Goal: Task Accomplishment & Management: Manage account settings

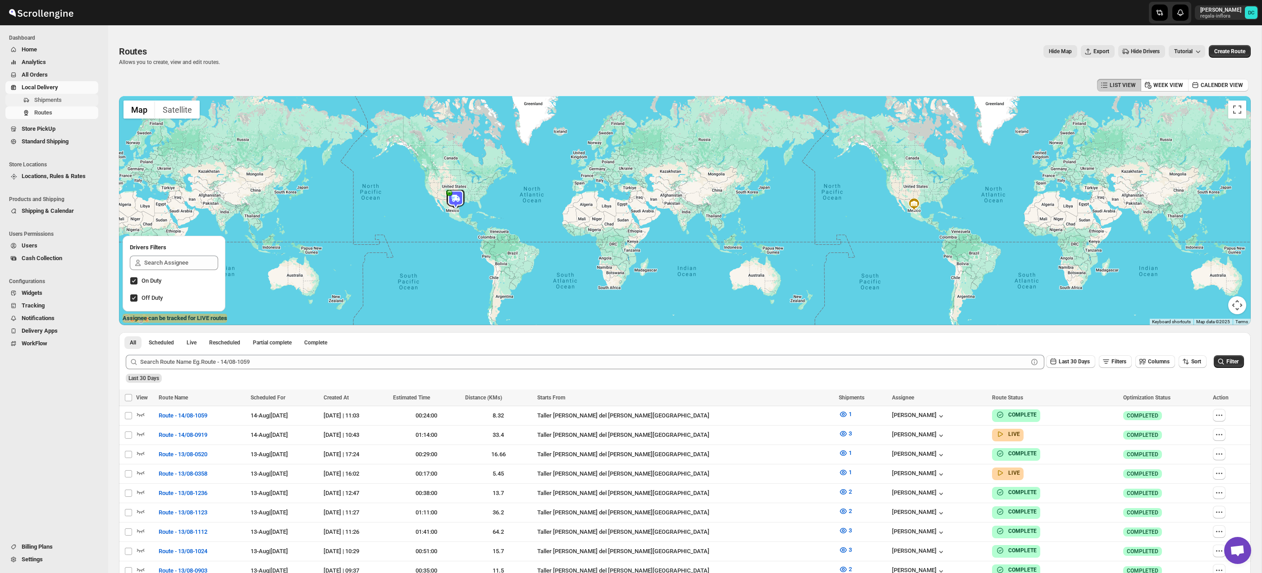
click at [59, 97] on span "Shipments" at bounding box center [48, 99] width 28 height 7
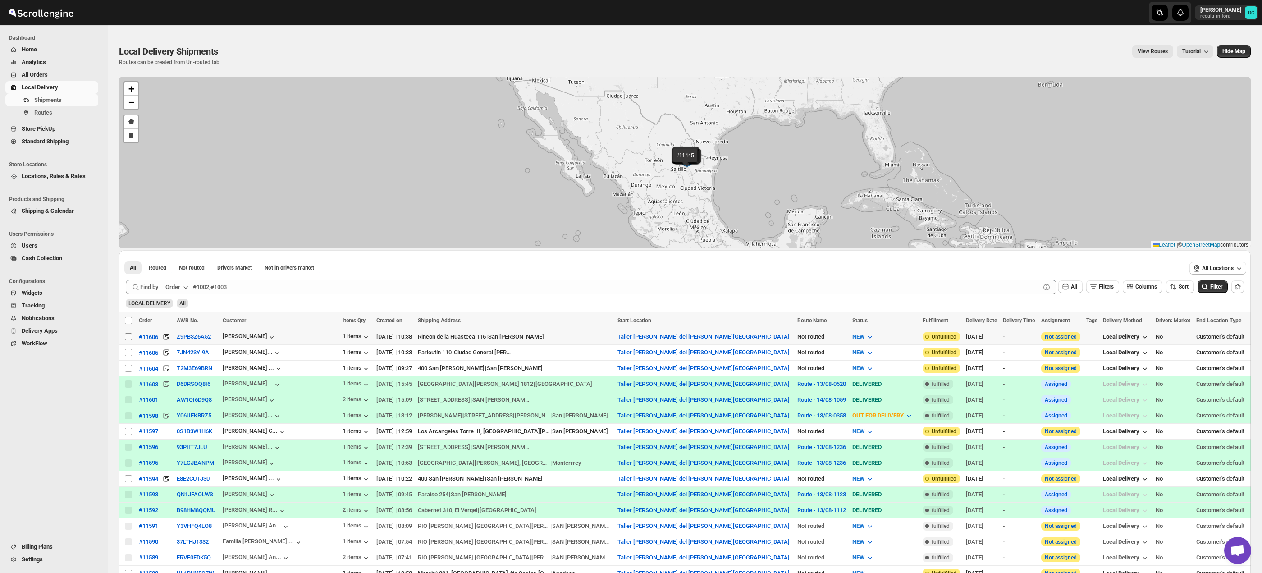
click at [125, 336] on input "Select shipment" at bounding box center [128, 336] width 7 height 7
checkbox input "true"
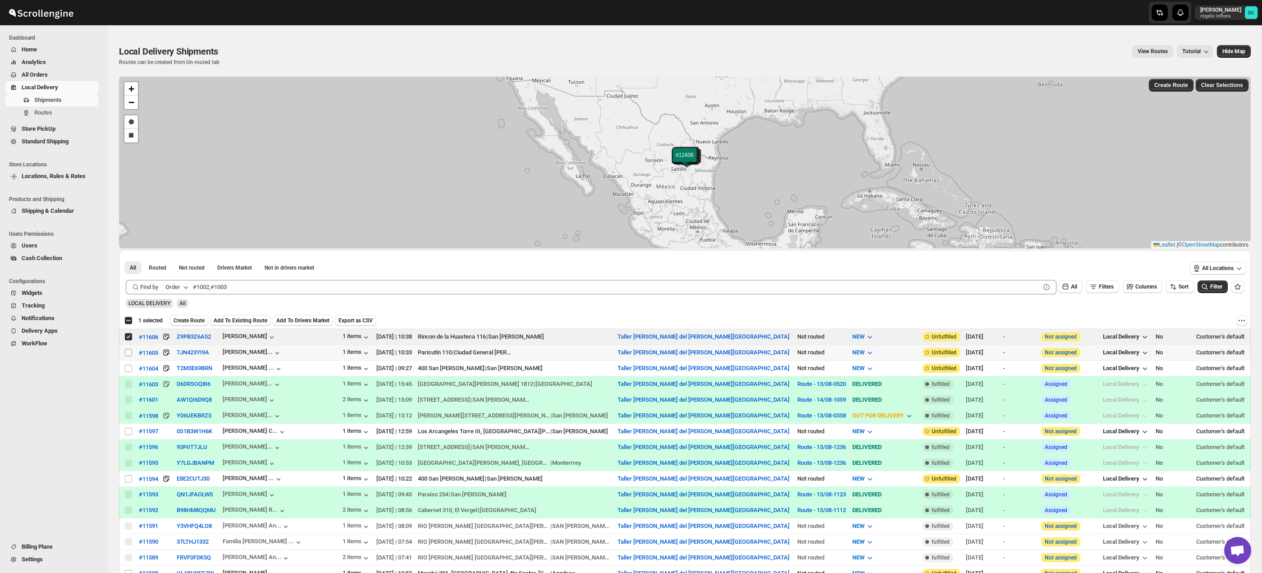
click at [130, 352] on input "Select shipment" at bounding box center [128, 352] width 7 height 7
checkbox input "true"
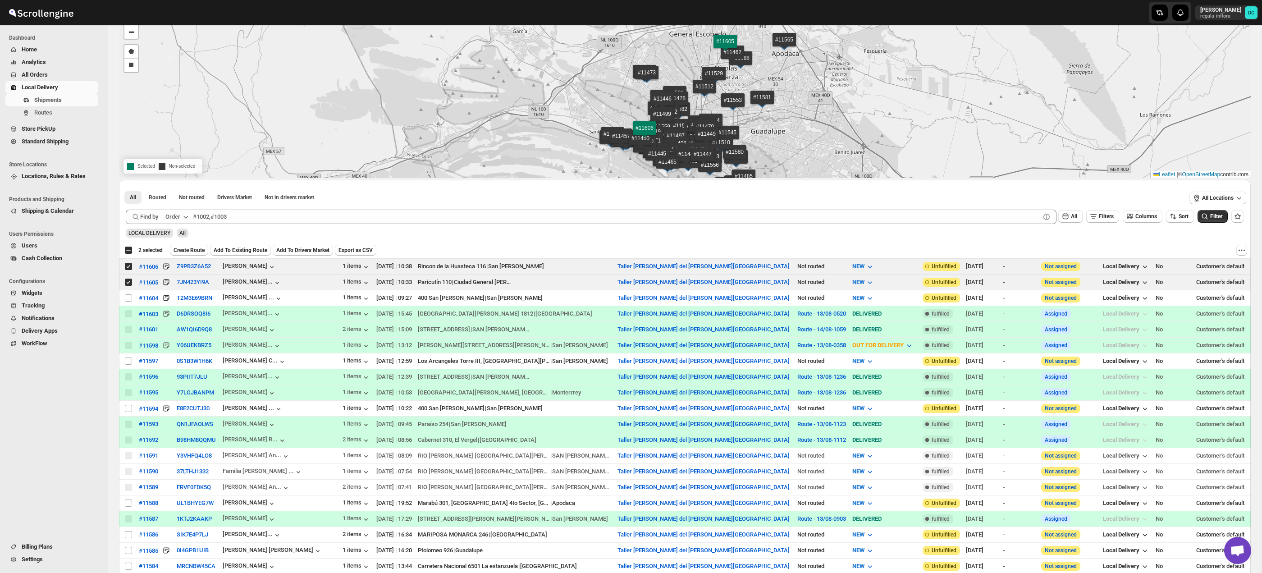
scroll to position [73, 0]
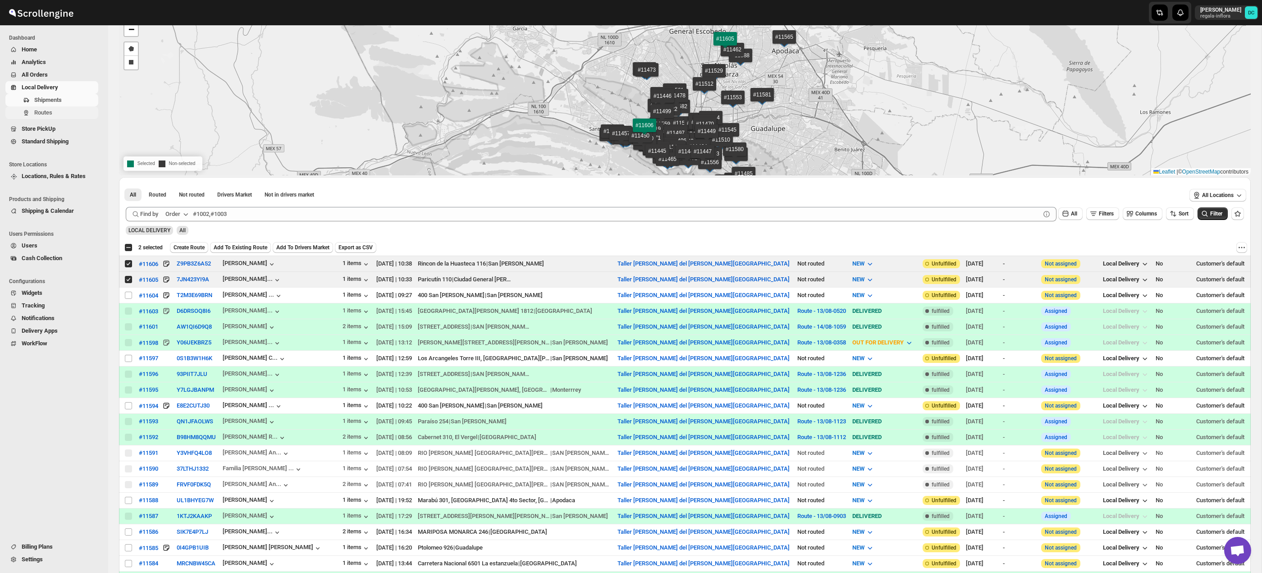
click at [52, 115] on span "Routes" at bounding box center [43, 112] width 18 height 7
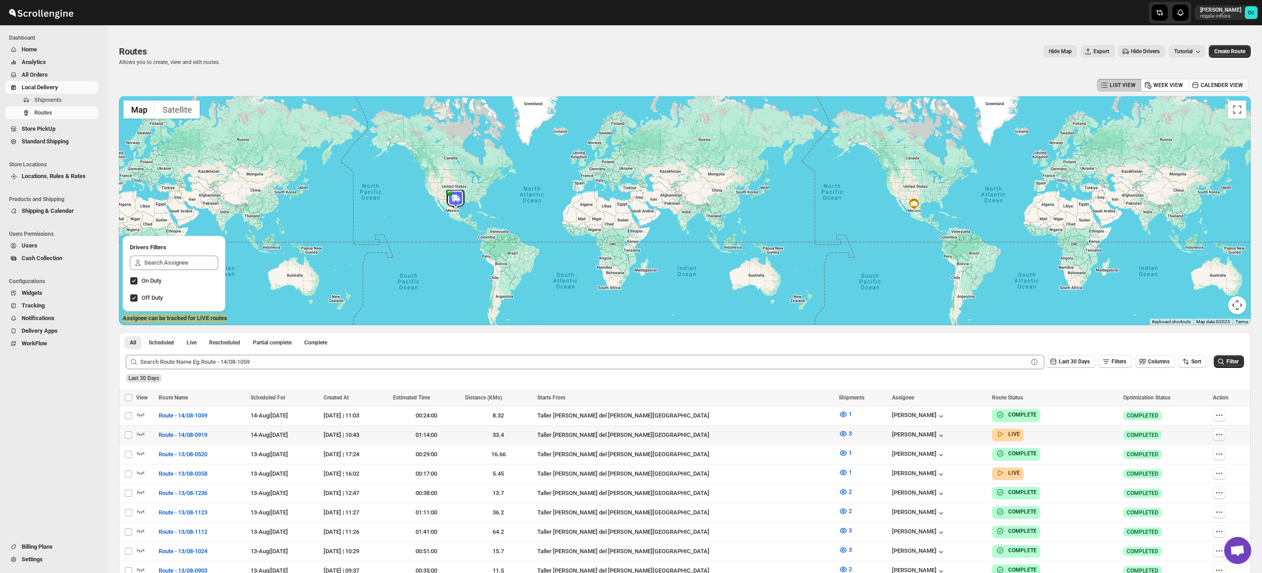
click at [1215, 432] on icon "button" at bounding box center [1219, 434] width 9 height 9
checkbox input "true"
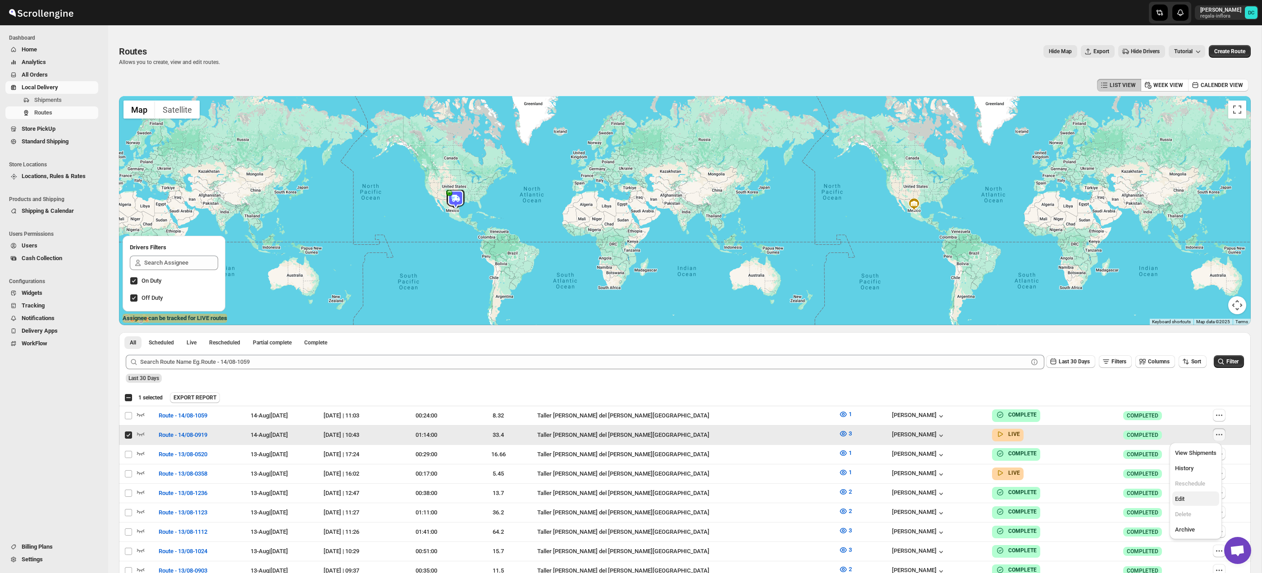
click at [1198, 498] on span "Edit" at bounding box center [1195, 499] width 41 height 9
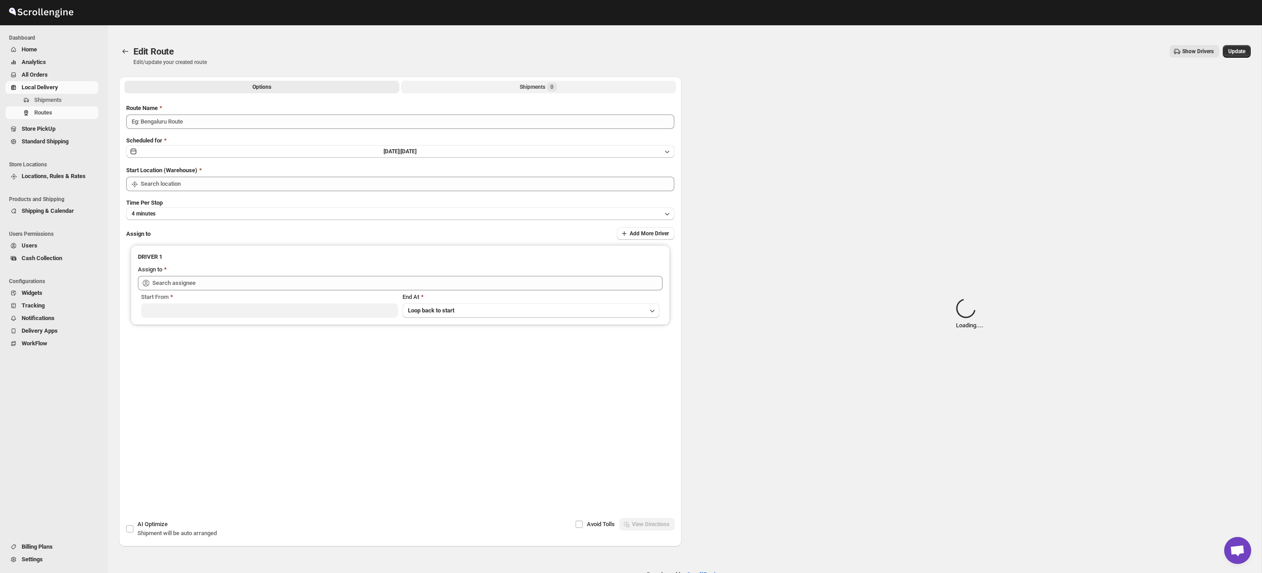
type input "Route - 14/08-0919"
click at [531, 83] on div "Shipments Loading..." at bounding box center [539, 87] width 58 height 9
type input "Taller [PERSON_NAME] del [PERSON_NAME][GEOGRAPHIC_DATA]"
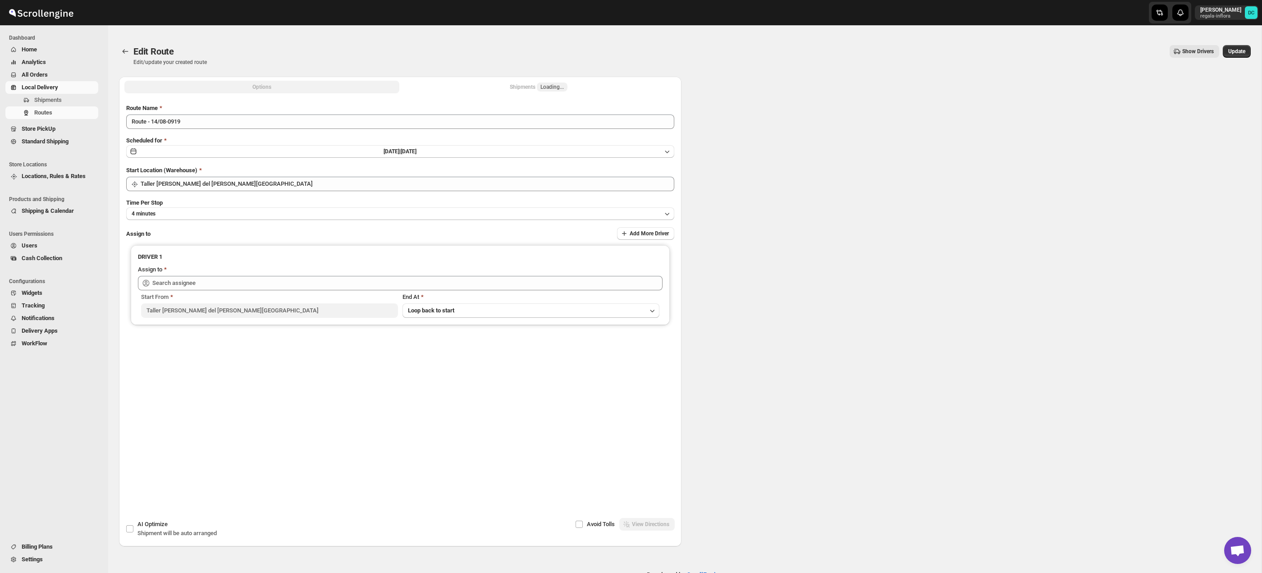
type input "Taller [PERSON_NAME] del [PERSON_NAME][GEOGRAPHIC_DATA]"
type input "[PERSON_NAME] ([EMAIL_ADDRESS][DOMAIN_NAME])"
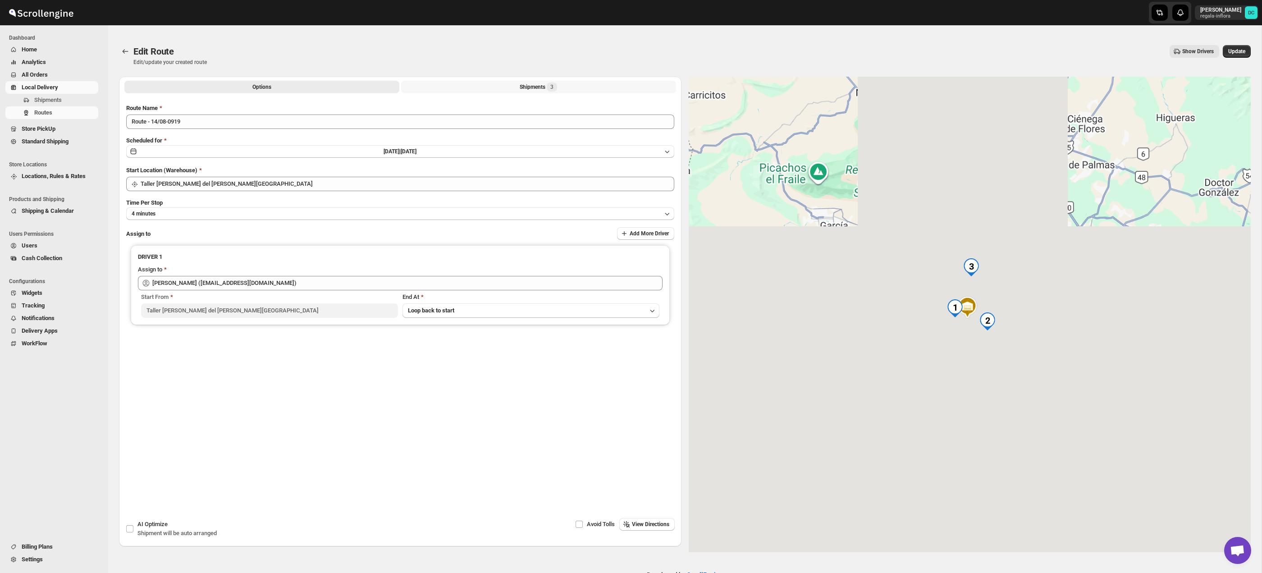
click at [510, 87] on button "Shipments 3" at bounding box center [538, 87] width 275 height 13
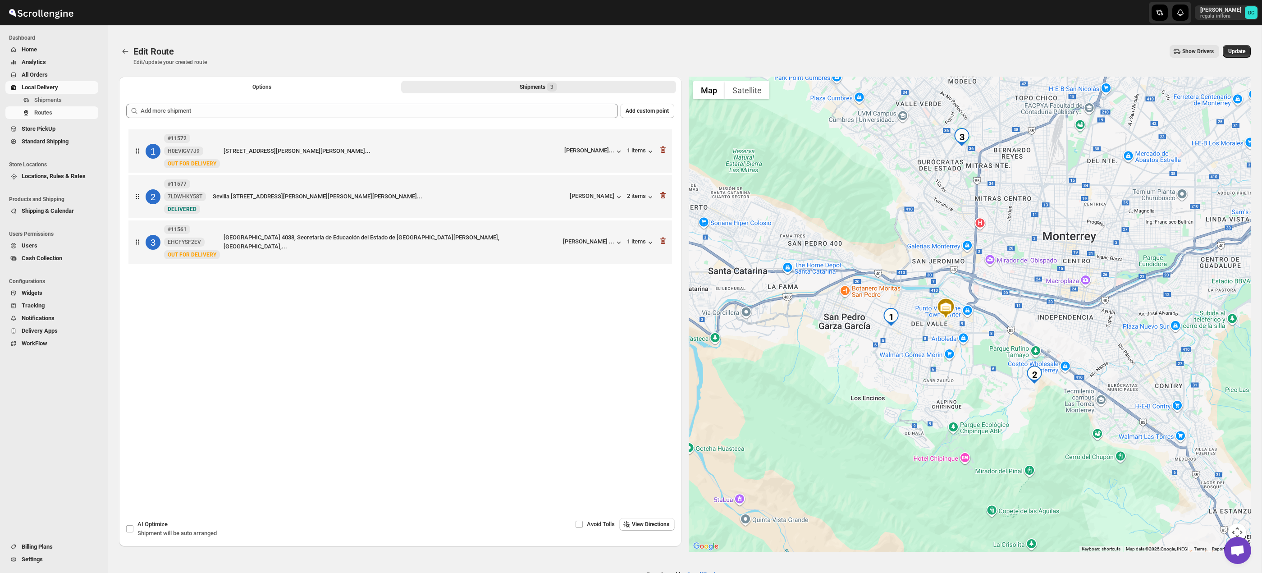
drag, startPoint x: 949, startPoint y: 391, endPoint x: 921, endPoint y: 418, distance: 38.9
click at [921, 418] on div at bounding box center [970, 315] width 563 height 476
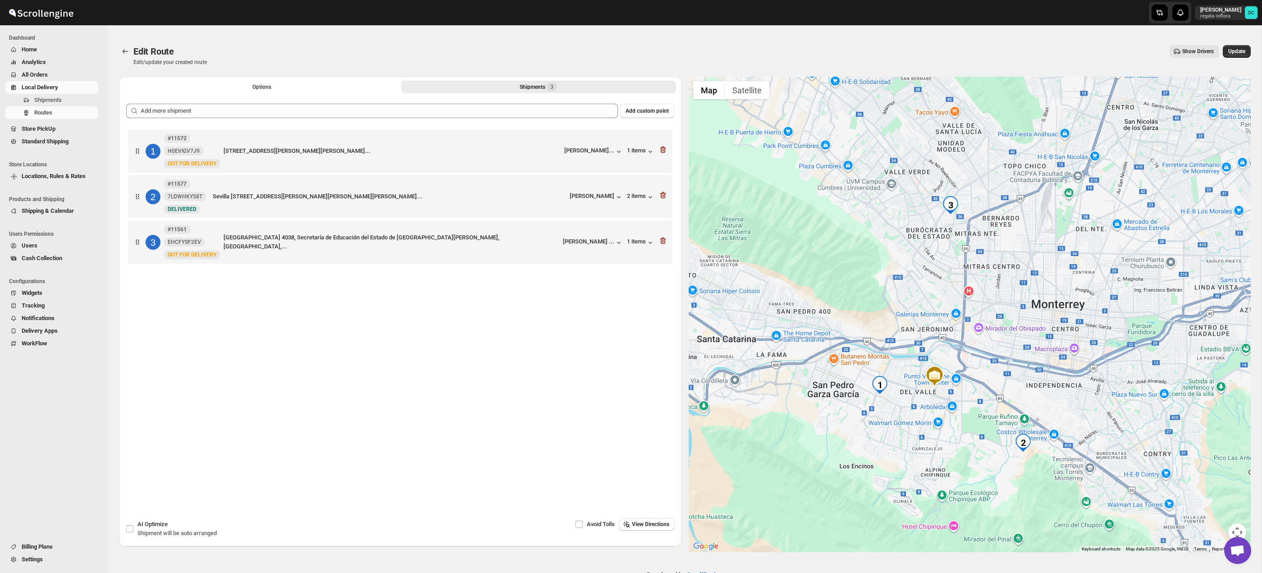
drag, startPoint x: 983, startPoint y: 298, endPoint x: 978, endPoint y: 344, distance: 45.8
click at [978, 344] on div at bounding box center [970, 315] width 563 height 476
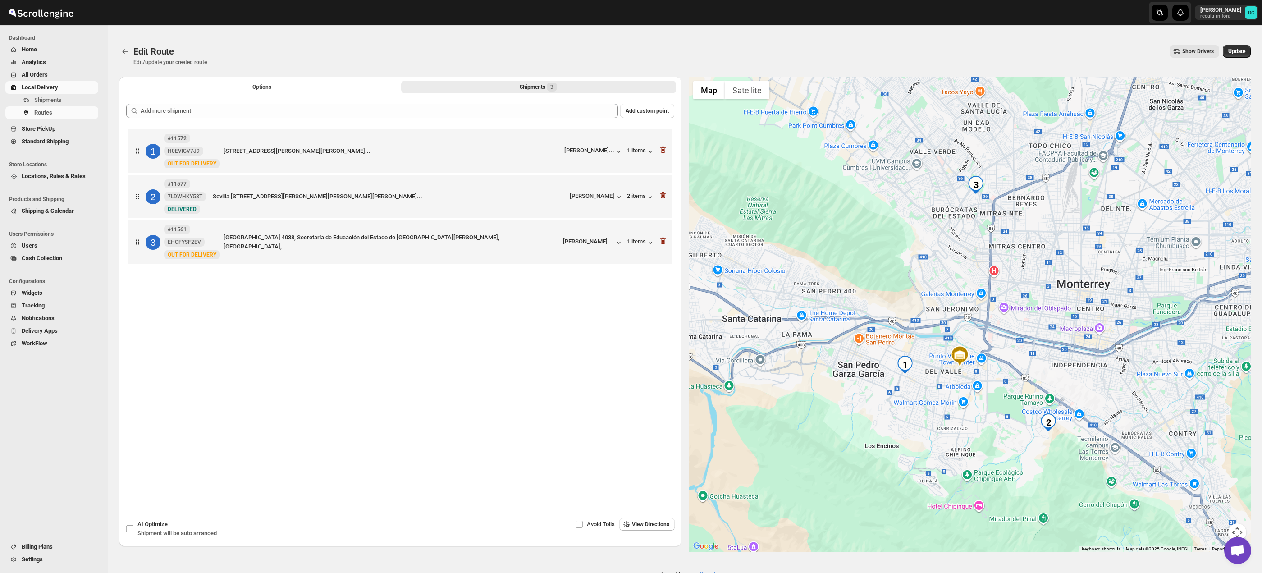
drag, startPoint x: 928, startPoint y: 297, endPoint x: 956, endPoint y: 275, distance: 35.3
click at [955, 275] on div at bounding box center [970, 315] width 563 height 476
click at [128, 51] on icon "Routes" at bounding box center [126, 51] width 6 height 5
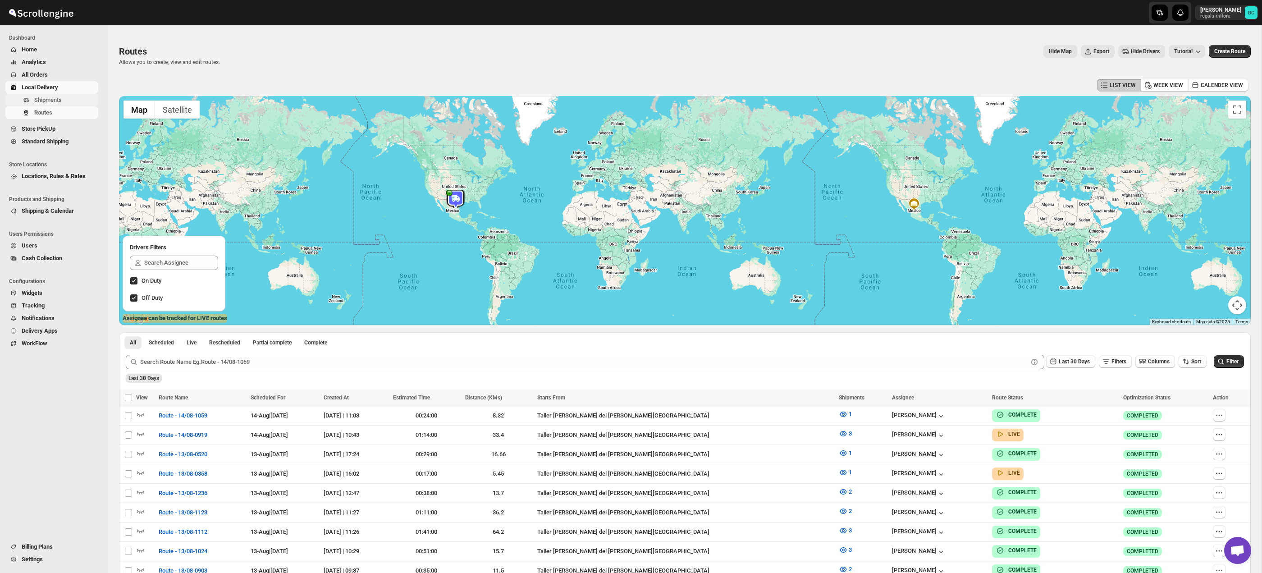
click at [36, 97] on span "Shipments" at bounding box center [48, 99] width 28 height 7
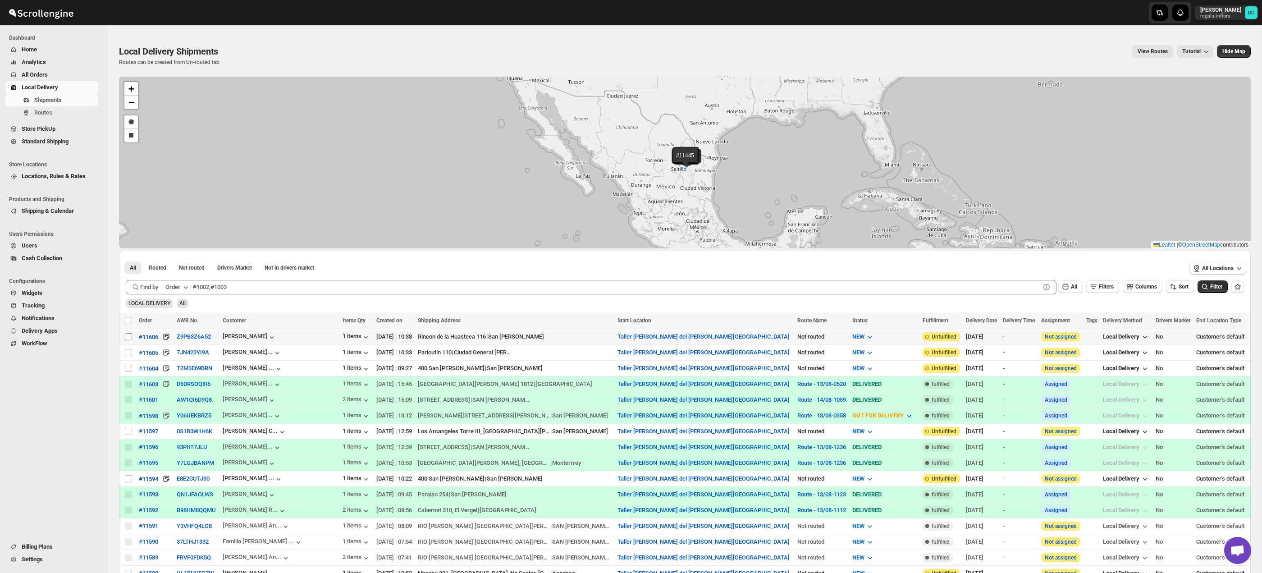
click at [127, 338] on input "Select shipment" at bounding box center [128, 336] width 7 height 7
checkbox input "true"
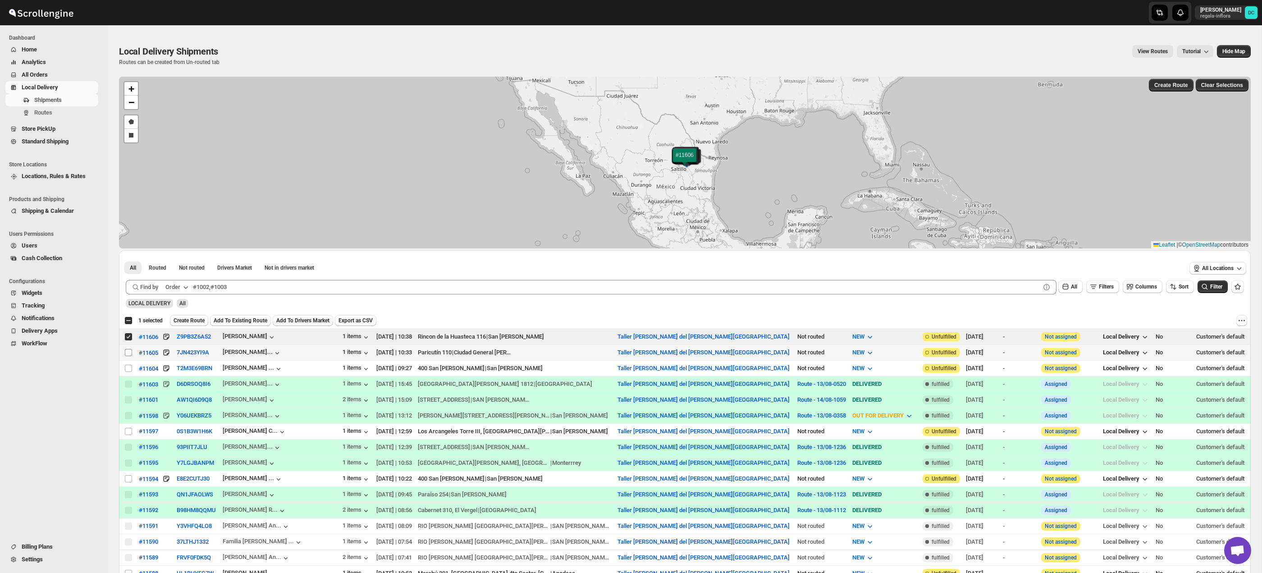
click at [128, 353] on input "Select shipment" at bounding box center [128, 352] width 7 height 7
checkbox input "true"
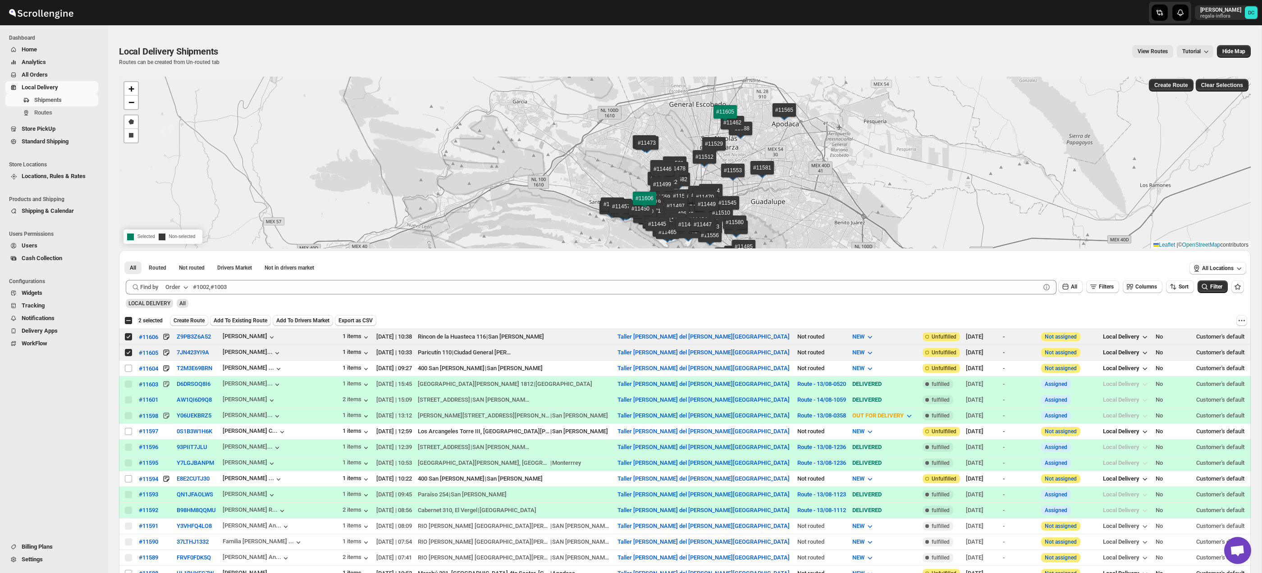
click at [44, 75] on span "All Orders" at bounding box center [35, 74] width 26 height 7
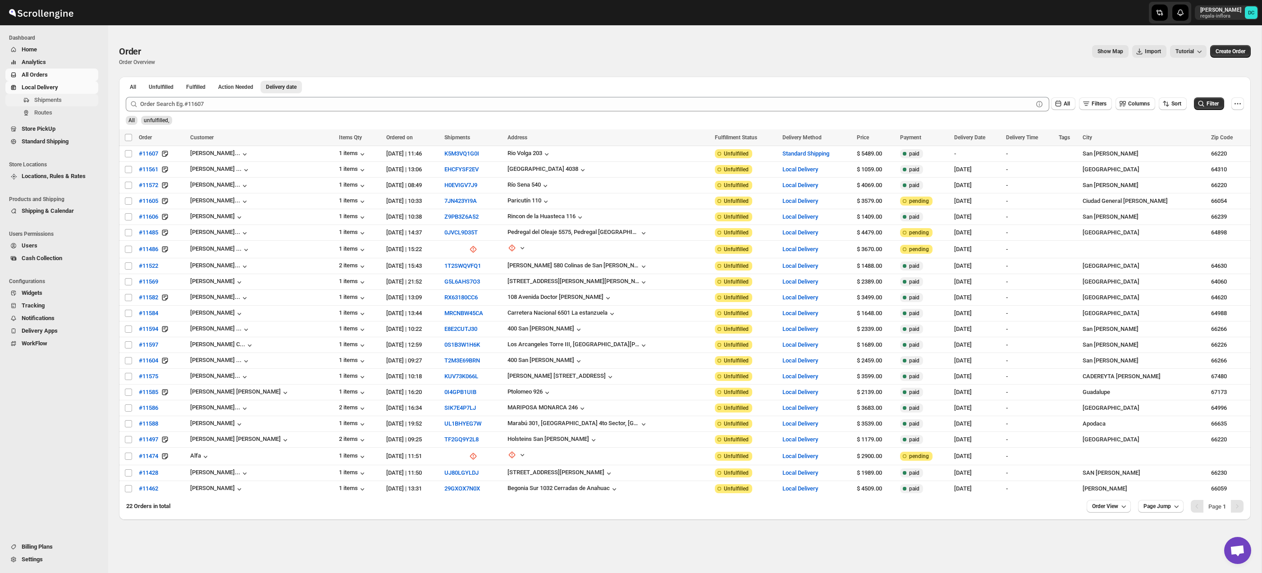
click at [65, 102] on span "Shipments" at bounding box center [65, 100] width 62 height 9
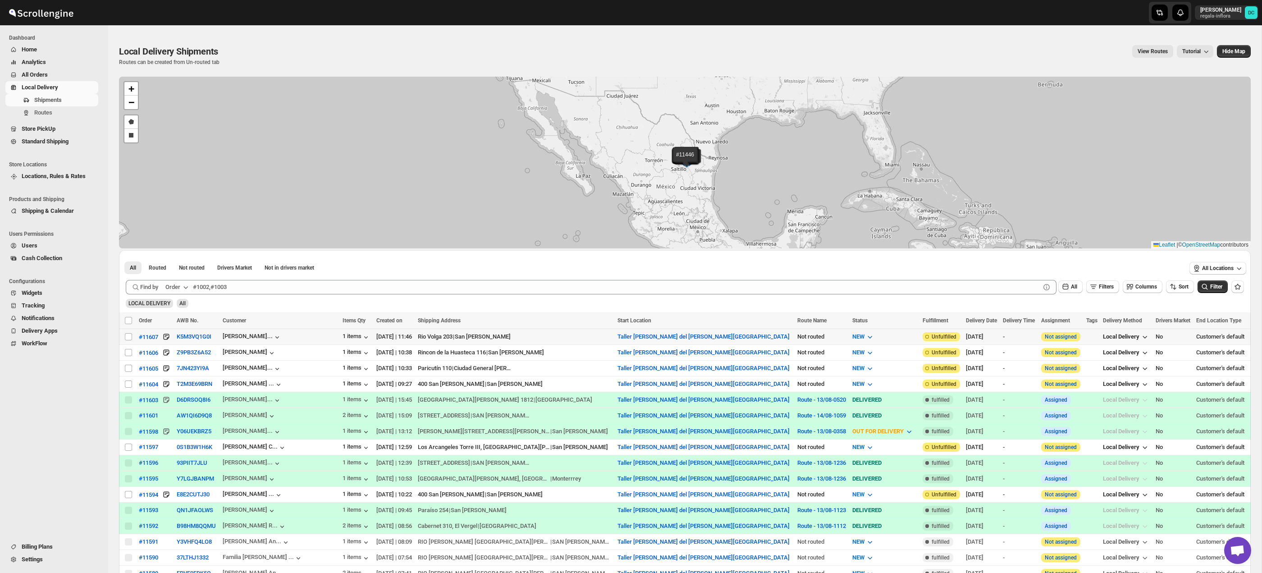
drag, startPoint x: 129, startPoint y: 339, endPoint x: 134, endPoint y: 356, distance: 18.3
click at [129, 339] on input "Select shipment" at bounding box center [128, 336] width 7 height 7
checkbox input "true"
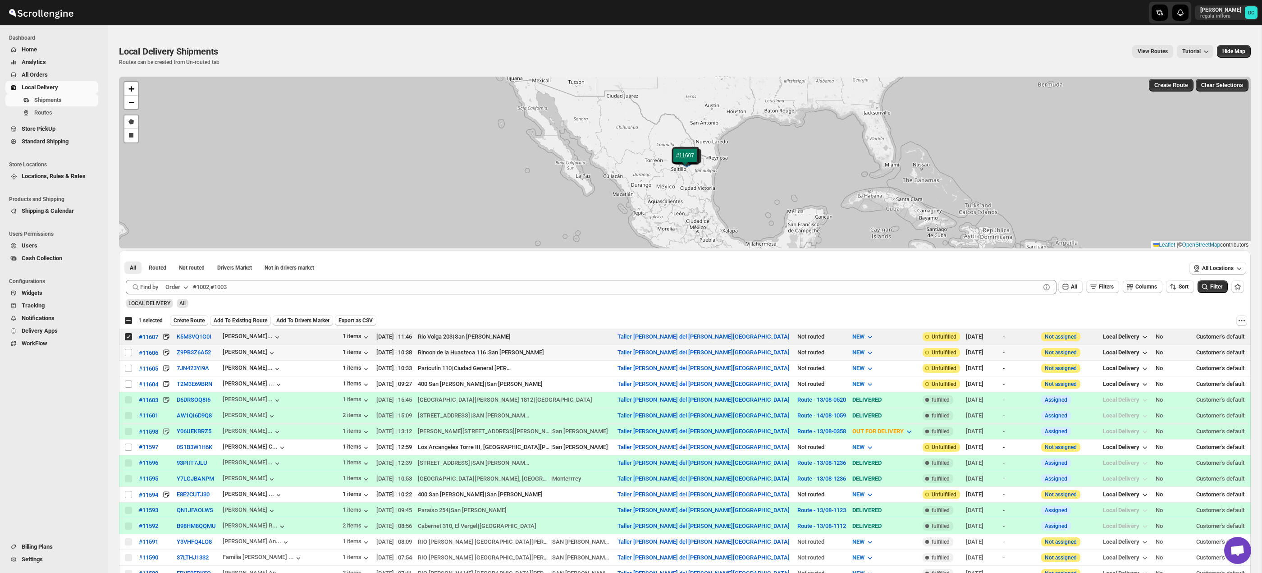
drag, startPoint x: 129, startPoint y: 353, endPoint x: 129, endPoint y: 359, distance: 6.3
click at [129, 353] on input "Select shipment" at bounding box center [128, 352] width 7 height 7
checkbox input "true"
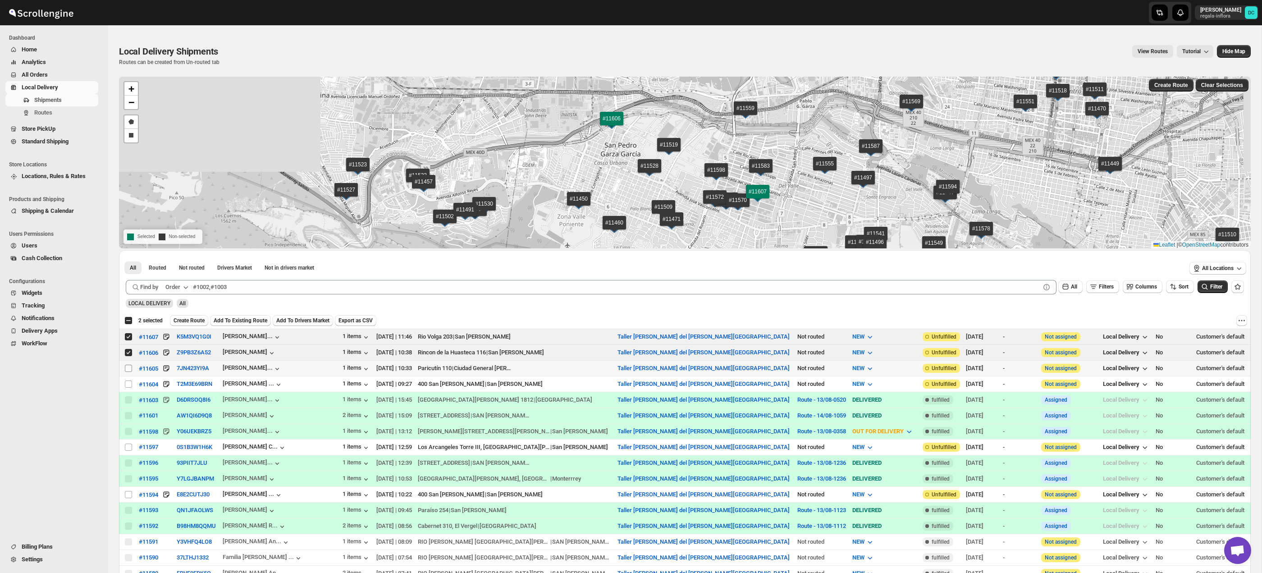
click at [129, 367] on input "Select shipment" at bounding box center [128, 368] width 7 height 7
checkbox input "true"
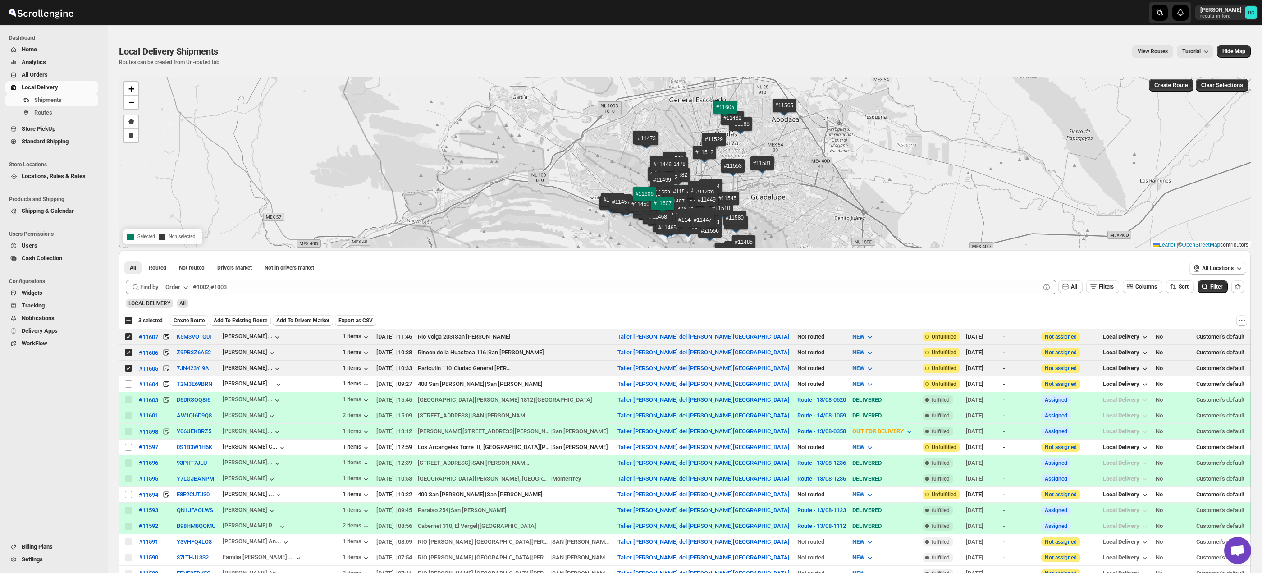
click at [186, 319] on span "Create Route" at bounding box center [189, 320] width 31 height 7
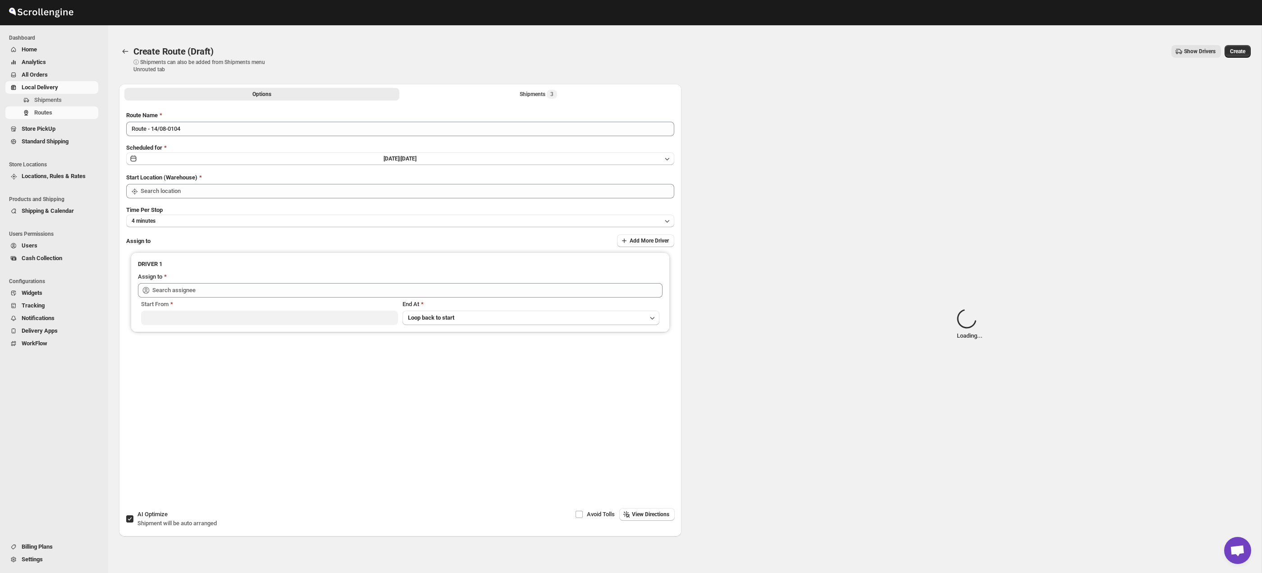
type input "Taller [PERSON_NAME] del [PERSON_NAME][GEOGRAPHIC_DATA]"
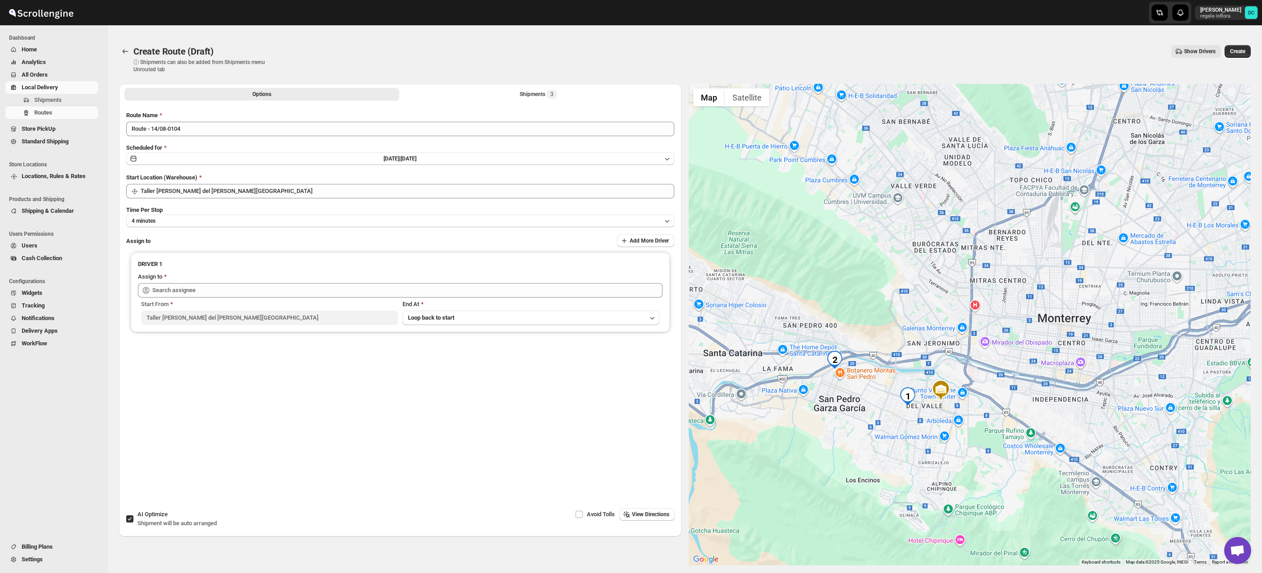
drag, startPoint x: 1006, startPoint y: 252, endPoint x: 977, endPoint y: 326, distance: 78.9
click at [978, 328] on div at bounding box center [970, 324] width 563 height 481
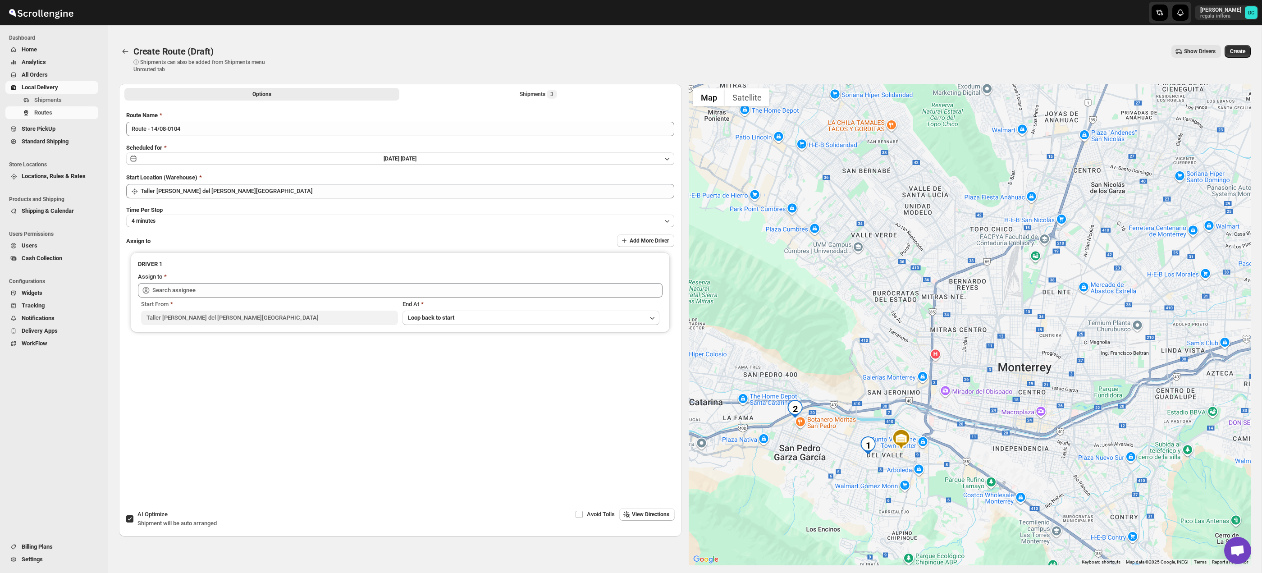
drag, startPoint x: 1027, startPoint y: 236, endPoint x: 996, endPoint y: 272, distance: 47.6
click at [997, 273] on div at bounding box center [970, 324] width 563 height 481
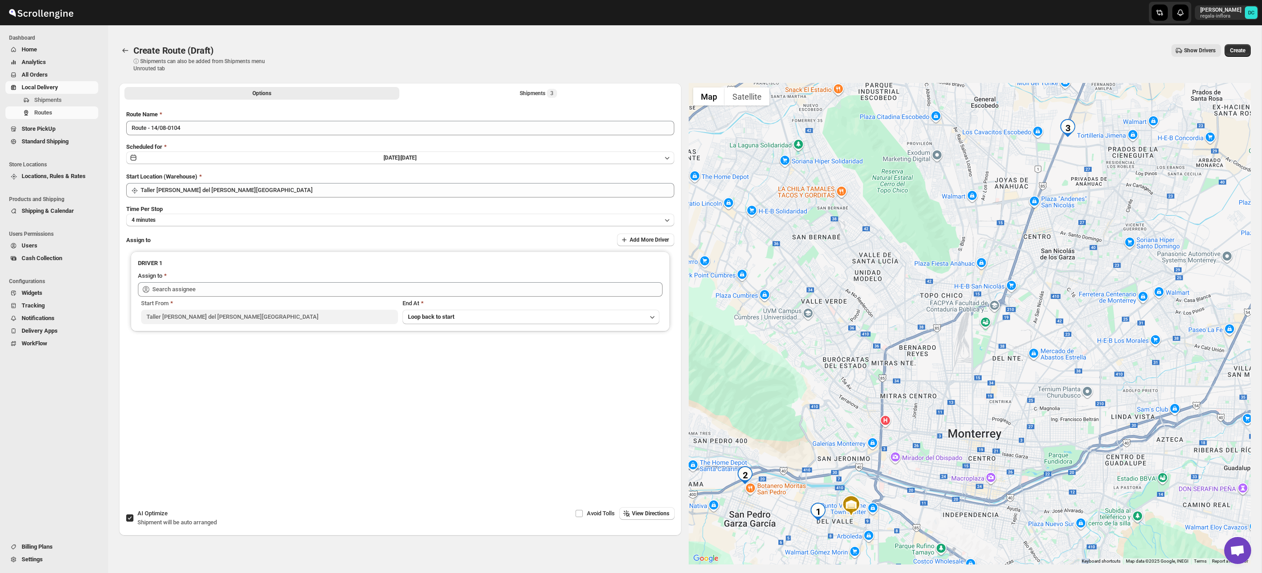
drag, startPoint x: 1018, startPoint y: 234, endPoint x: 981, endPoint y: 281, distance: 59.7
click at [981, 281] on div at bounding box center [970, 323] width 563 height 481
click at [509, 88] on button "Shipments 3" at bounding box center [538, 93] width 275 height 13
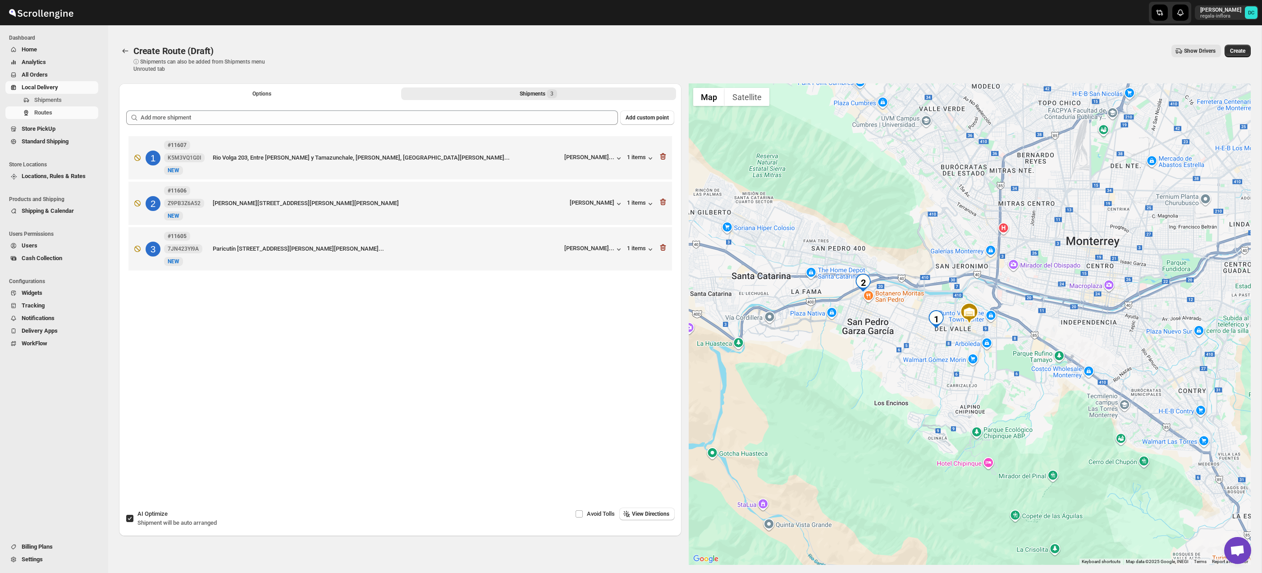
scroll to position [1, 0]
click at [664, 249] on icon "button" at bounding box center [663, 247] width 1 height 3
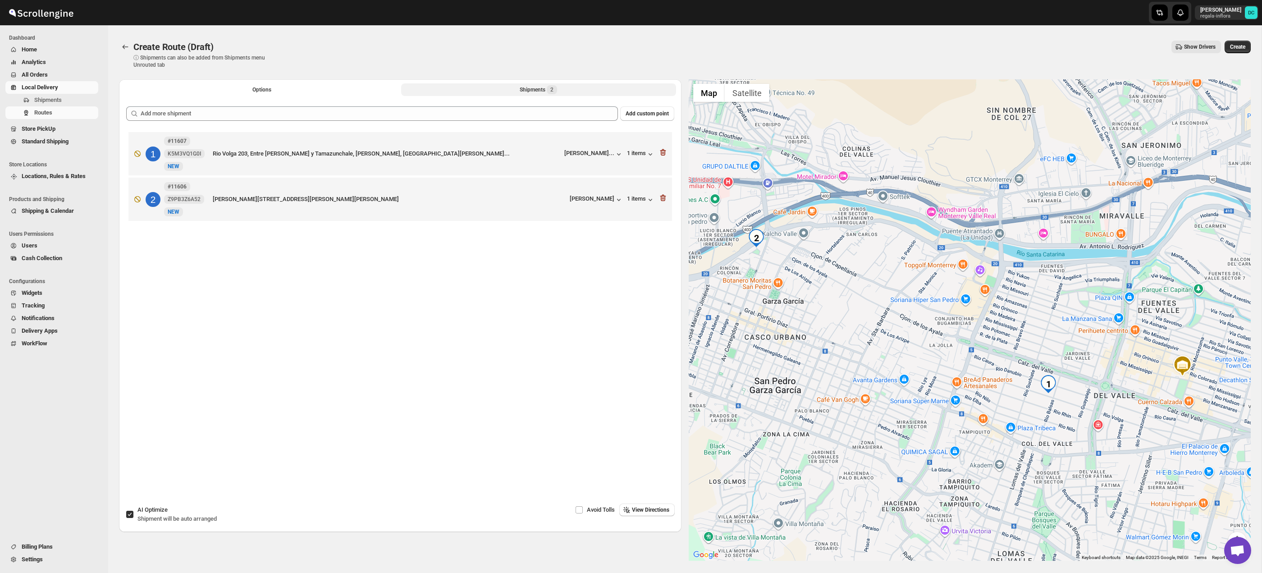
scroll to position [12, 0]
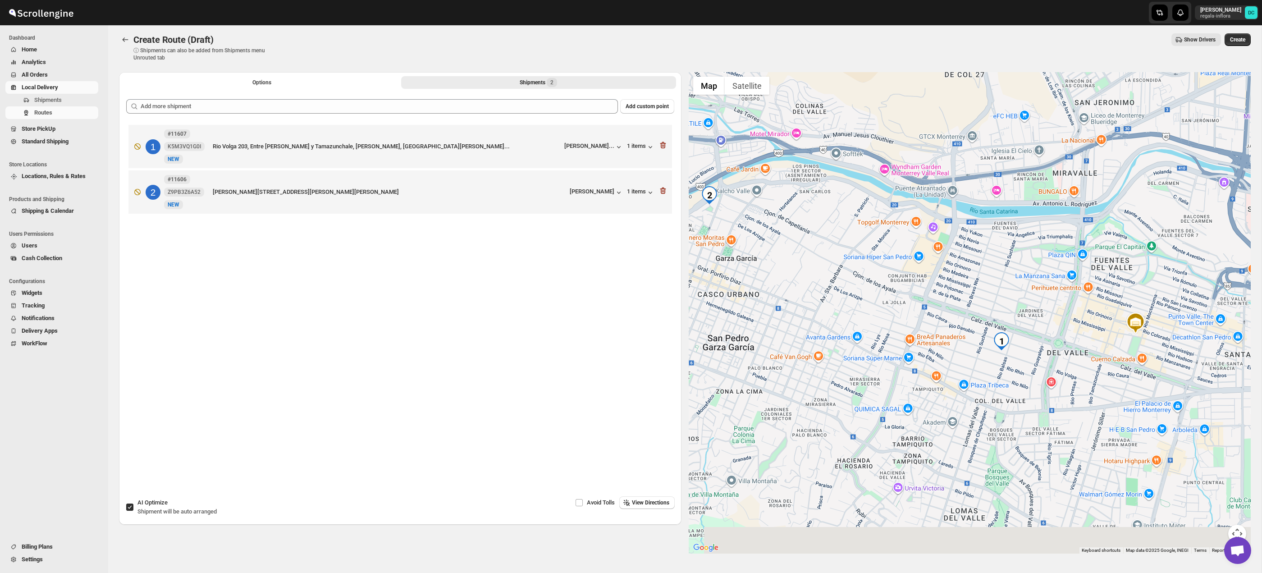
drag, startPoint x: 1098, startPoint y: 442, endPoint x: 1091, endPoint y: 437, distance: 8.8
click at [1086, 435] on div at bounding box center [970, 312] width 563 height 481
click at [1233, 527] on button "Map camera controls" at bounding box center [1238, 534] width 18 height 18
click at [1208, 490] on button "Zoom in" at bounding box center [1215, 489] width 18 height 18
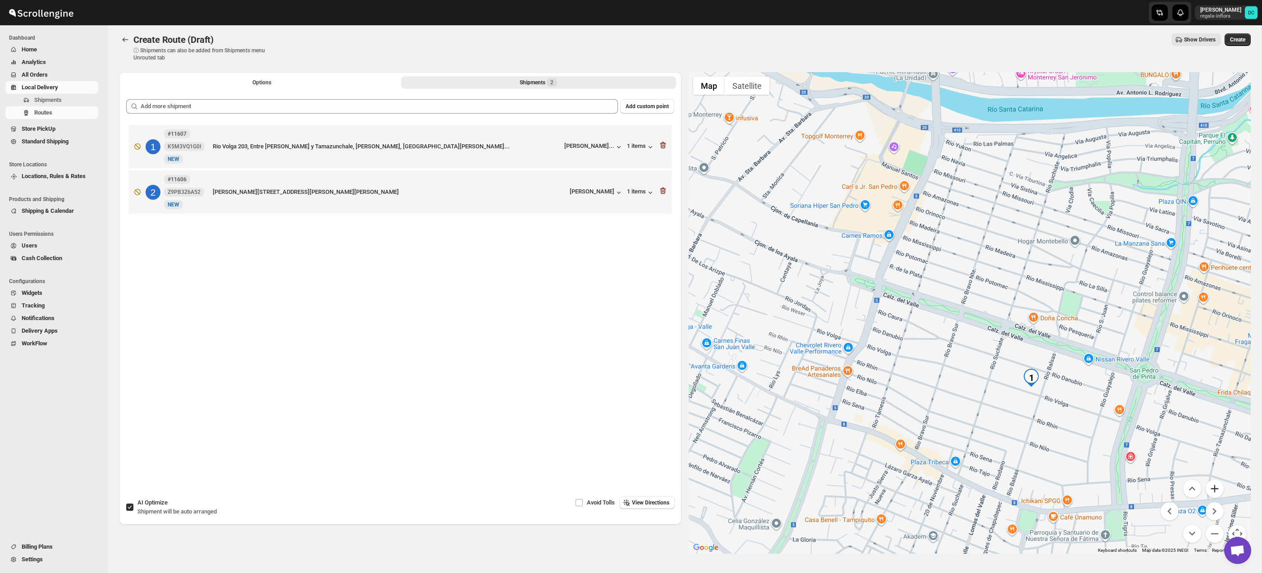
click at [1208, 490] on button "Zoom in" at bounding box center [1215, 489] width 18 height 18
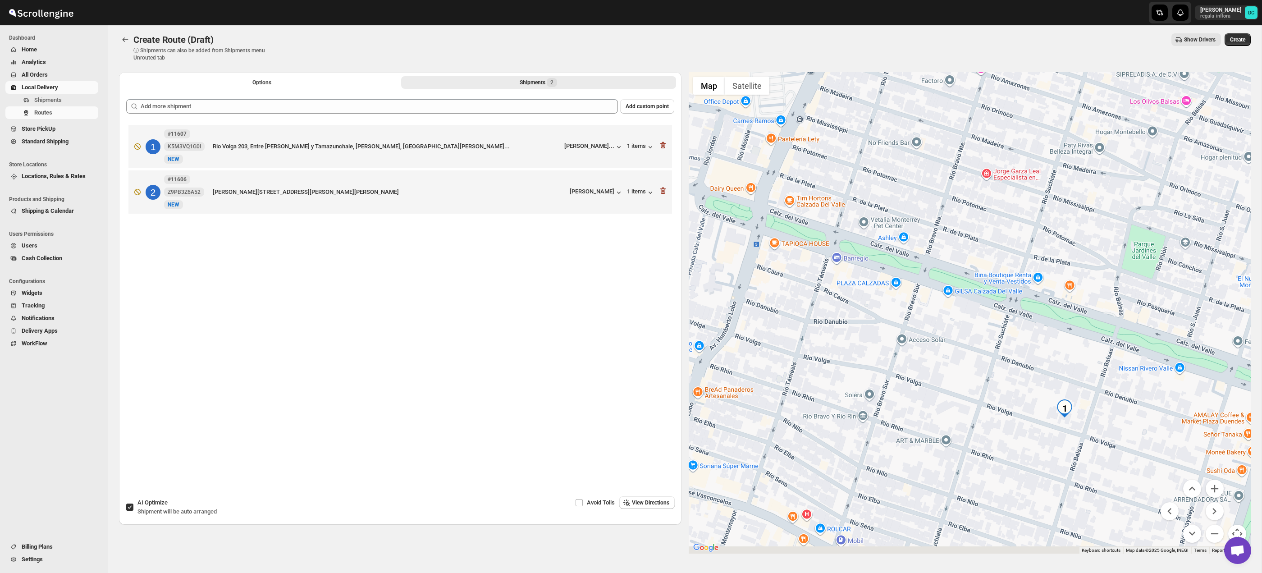
drag, startPoint x: 1139, startPoint y: 447, endPoint x: 1110, endPoint y: 403, distance: 52.1
click at [1110, 403] on div at bounding box center [970, 312] width 563 height 481
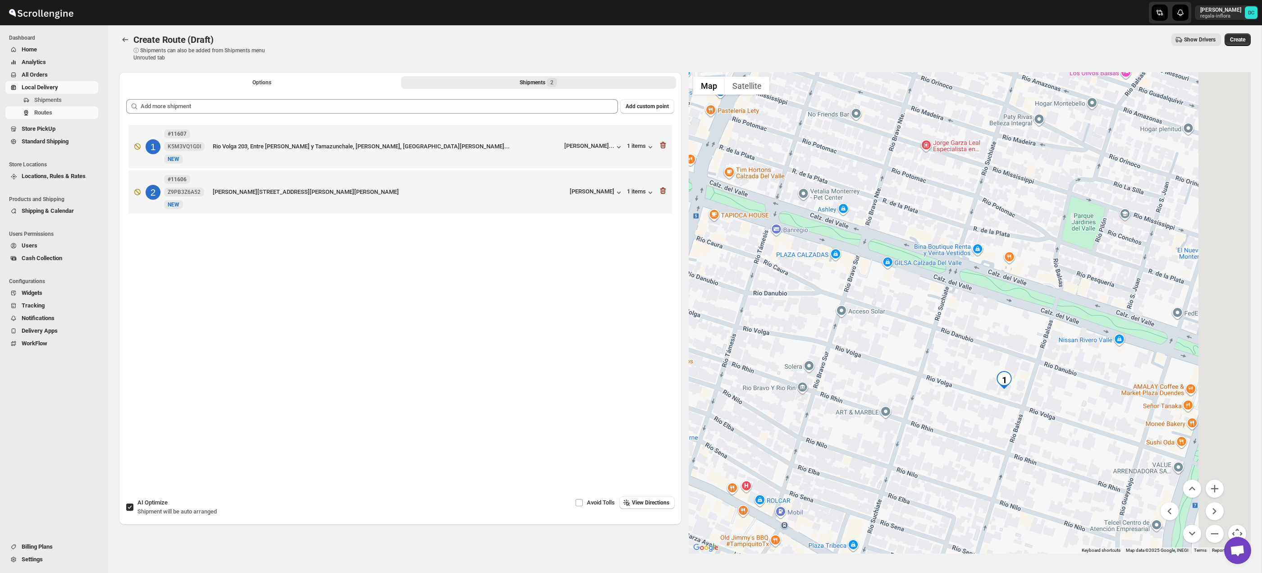
drag, startPoint x: 1007, startPoint y: 394, endPoint x: 933, endPoint y: 362, distance: 80.5
click at [933, 362] on div at bounding box center [970, 312] width 563 height 481
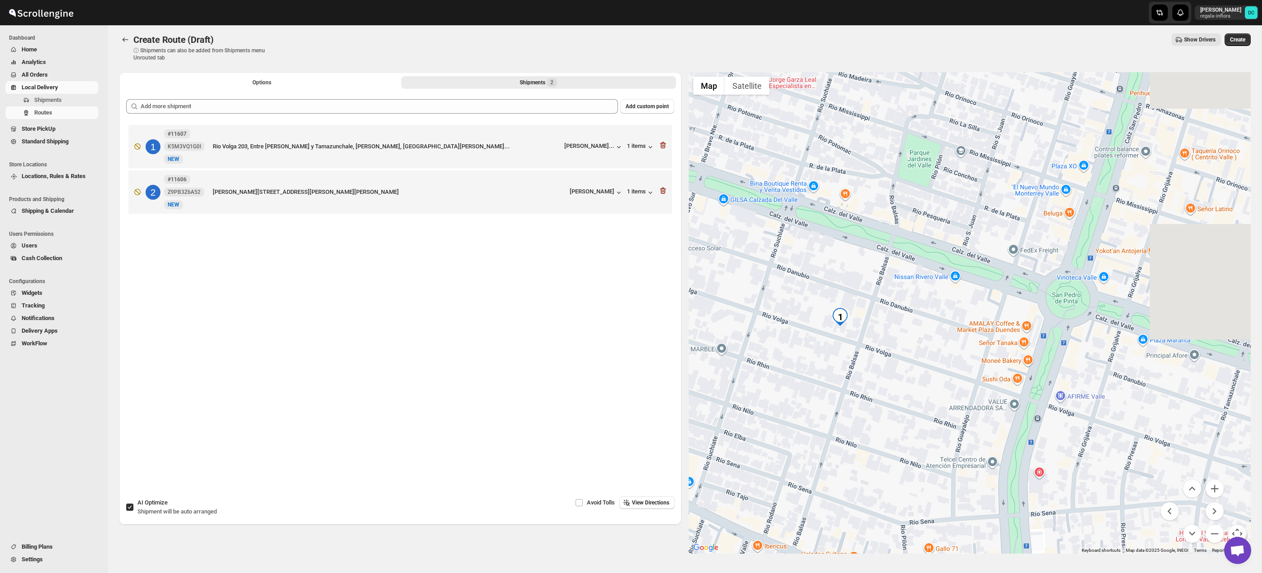
drag, startPoint x: 978, startPoint y: 373, endPoint x: 949, endPoint y: 362, distance: 30.7
click at [949, 362] on div at bounding box center [970, 312] width 563 height 481
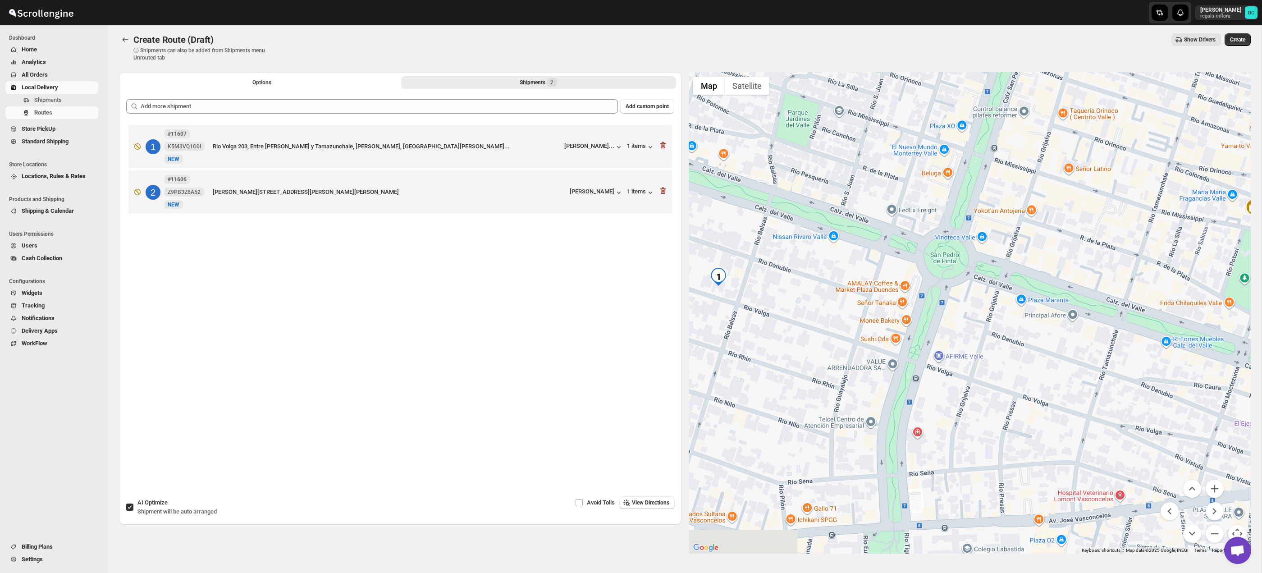
drag, startPoint x: 1085, startPoint y: 394, endPoint x: 1002, endPoint y: 369, distance: 86.5
click at [1002, 369] on div at bounding box center [970, 312] width 563 height 481
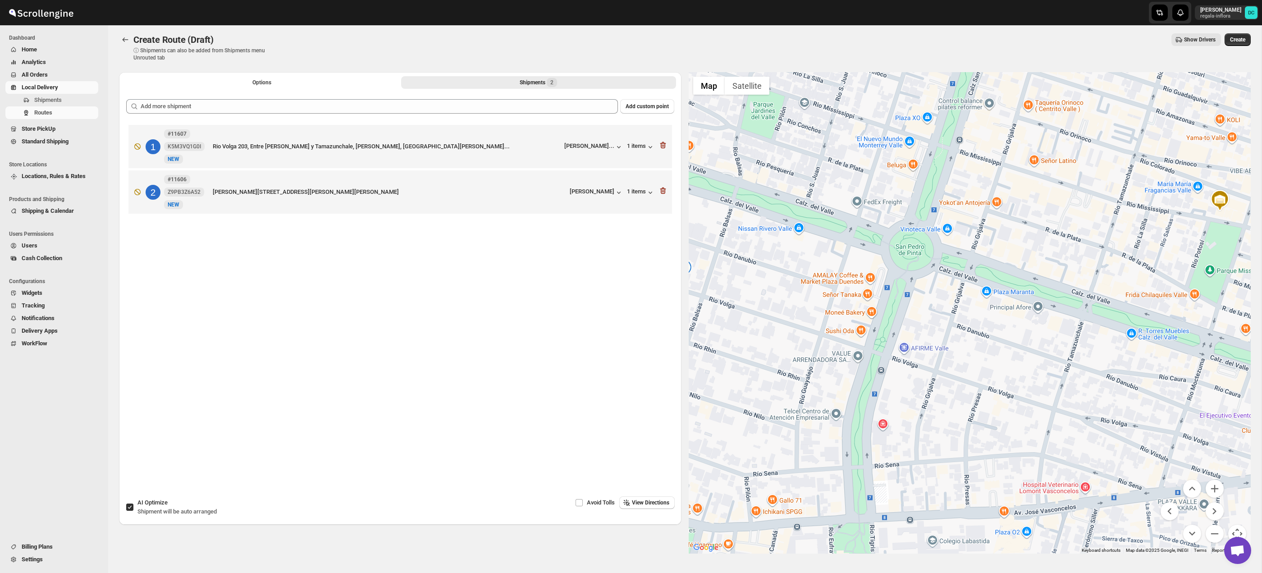
drag, startPoint x: 1042, startPoint y: 384, endPoint x: 1023, endPoint y: 380, distance: 19.8
click at [1023, 380] on div at bounding box center [970, 312] width 563 height 481
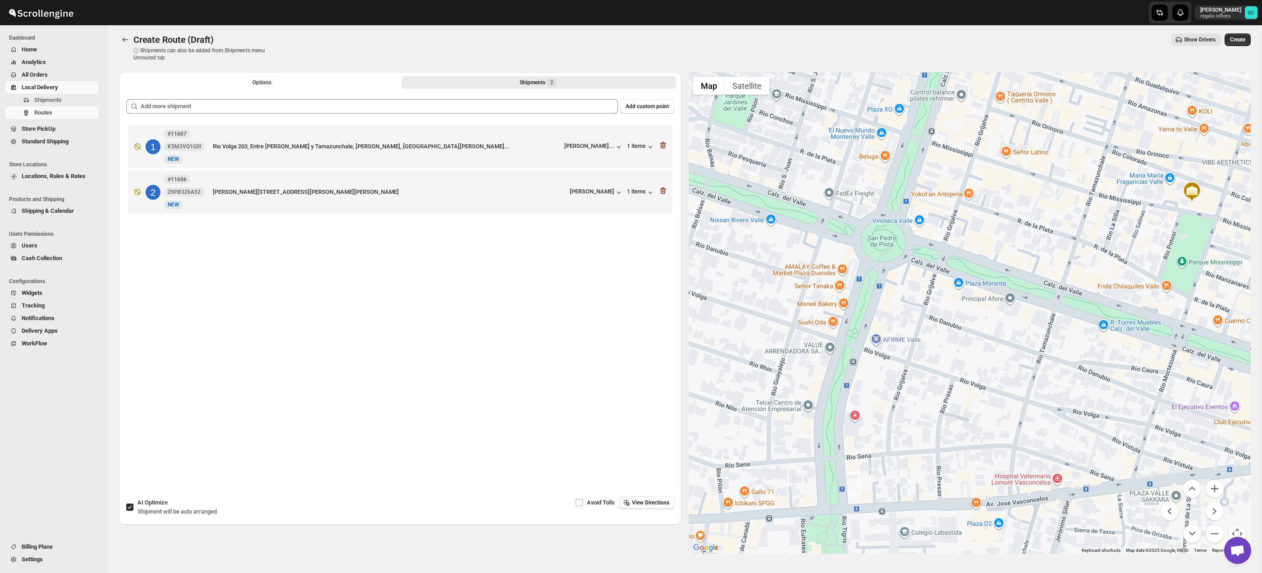
drag, startPoint x: 1024, startPoint y: 379, endPoint x: 1002, endPoint y: 372, distance: 23.0
click at [1002, 372] on div at bounding box center [970, 312] width 563 height 481
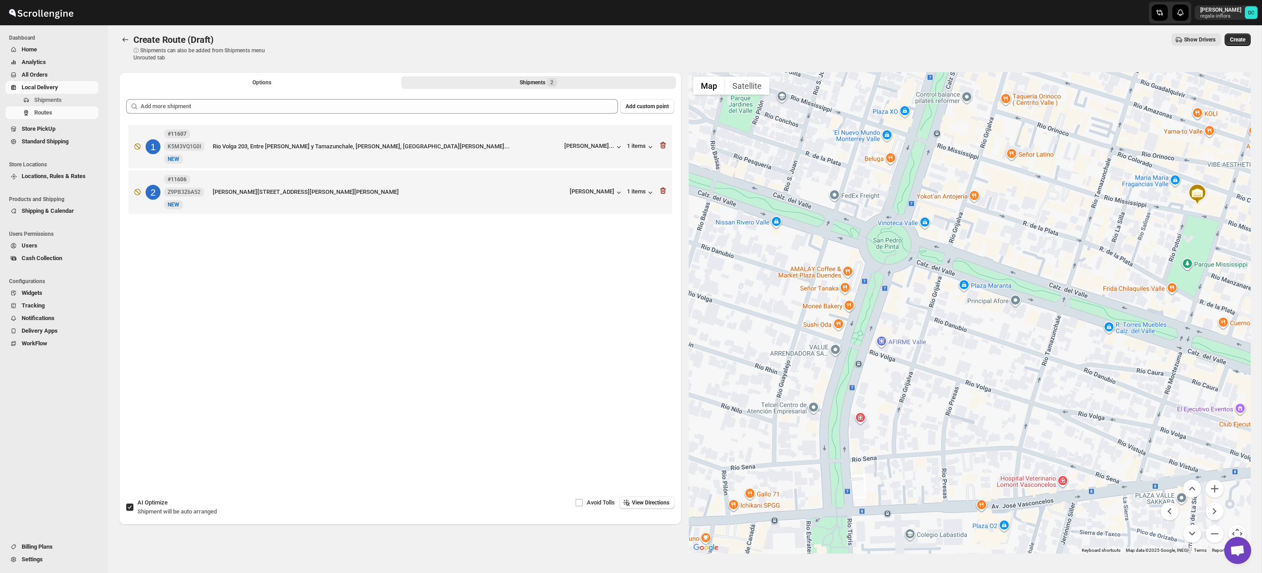
drag, startPoint x: 1003, startPoint y: 371, endPoint x: 995, endPoint y: 371, distance: 8.1
click at [995, 371] on div at bounding box center [970, 312] width 563 height 481
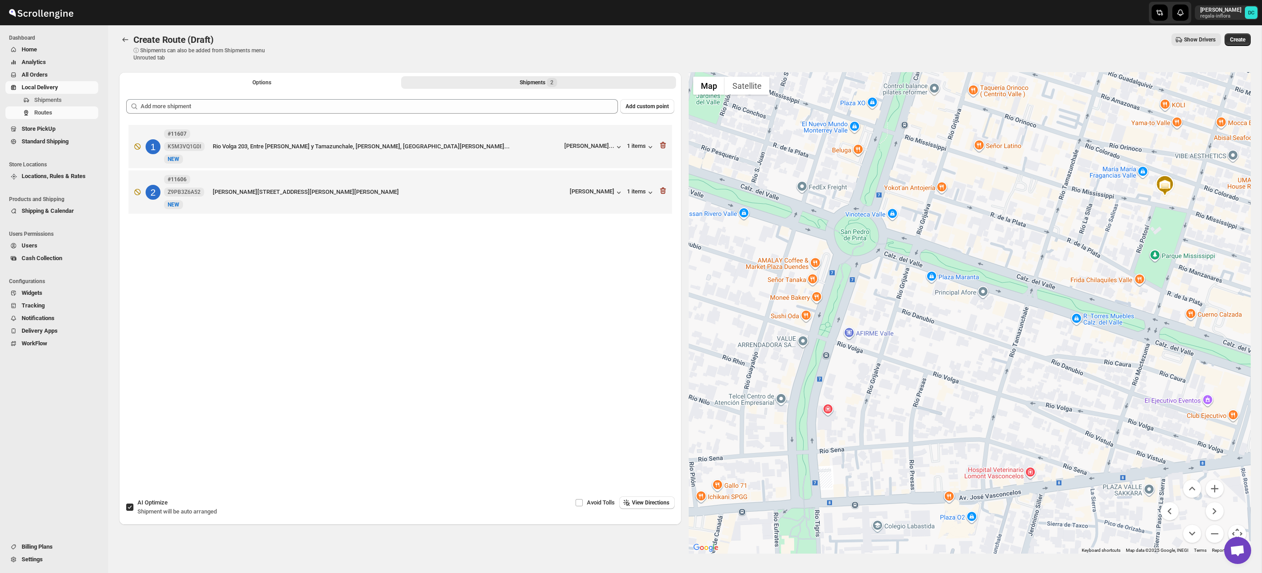
drag, startPoint x: 1004, startPoint y: 372, endPoint x: 983, endPoint y: 366, distance: 21.7
click at [983, 366] on div at bounding box center [970, 312] width 563 height 481
drag, startPoint x: 1021, startPoint y: 398, endPoint x: 1081, endPoint y: 412, distance: 61.9
click at [1069, 408] on div at bounding box center [970, 312] width 563 height 481
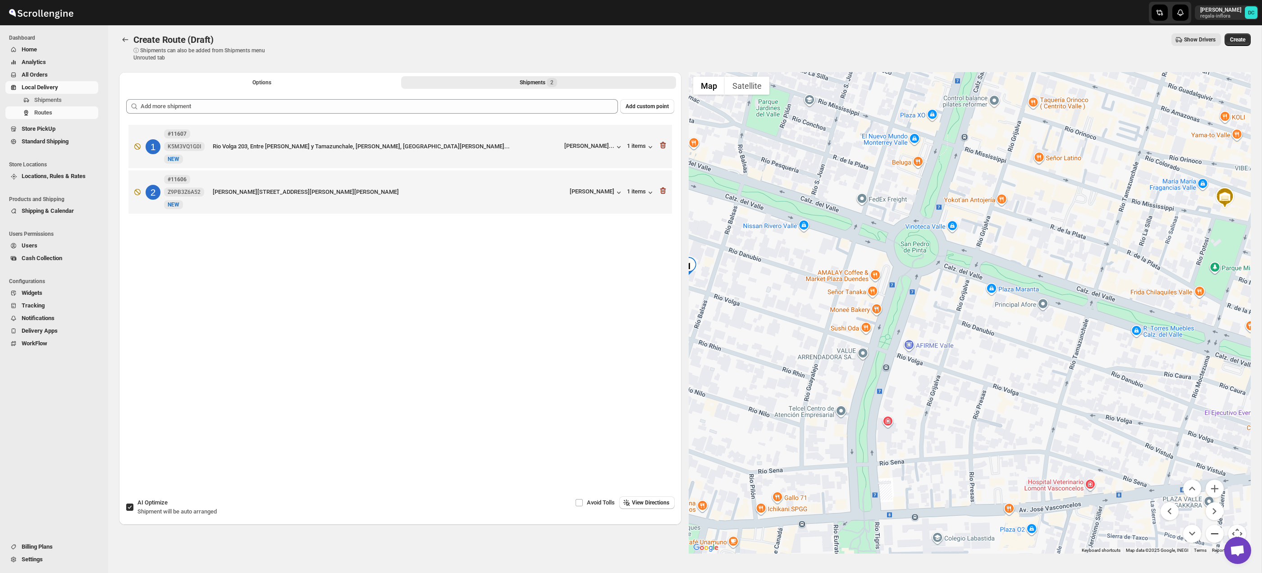
click at [1211, 534] on button "Zoom out" at bounding box center [1215, 534] width 18 height 18
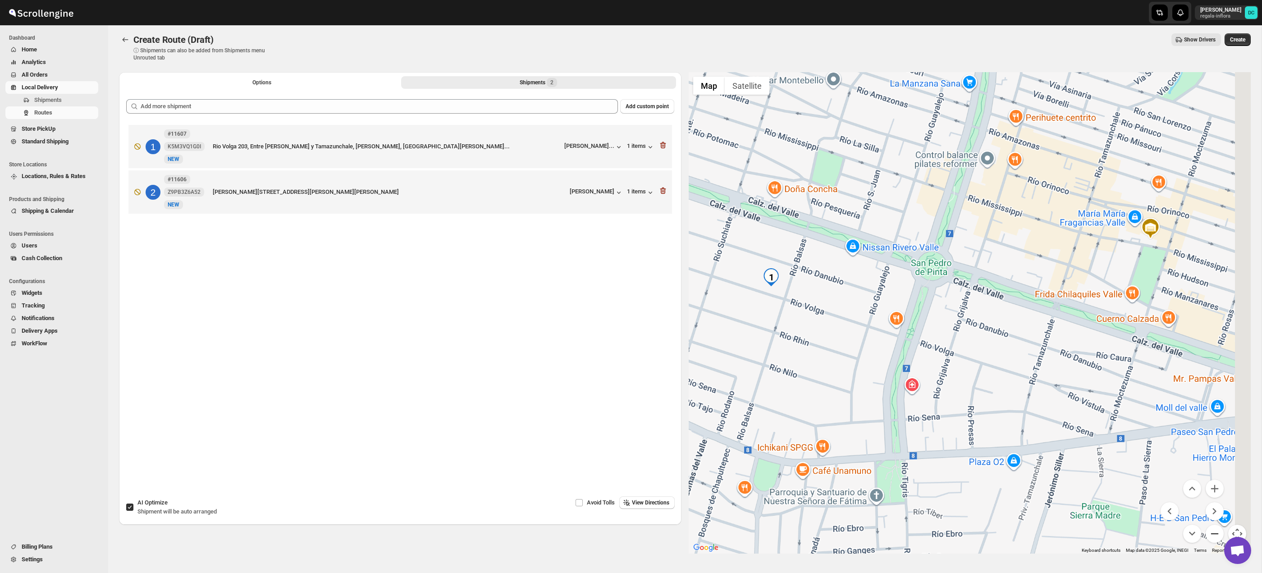
click at [1211, 534] on button "Zoom out" at bounding box center [1215, 534] width 18 height 18
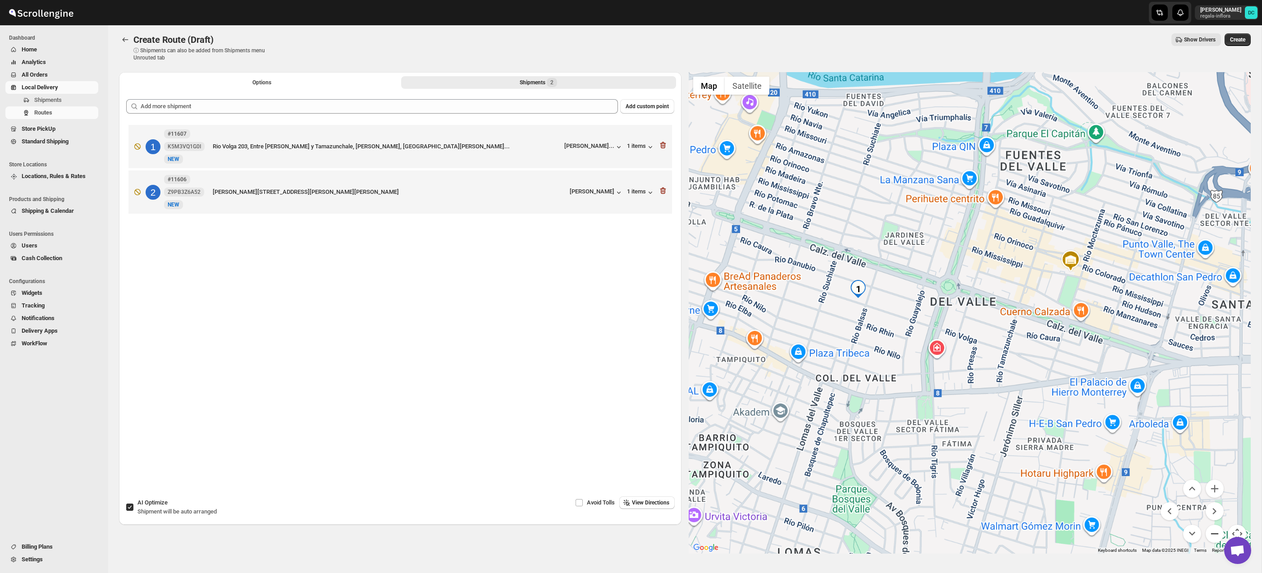
click at [1211, 534] on button "Zoom out" at bounding box center [1215, 534] width 18 height 18
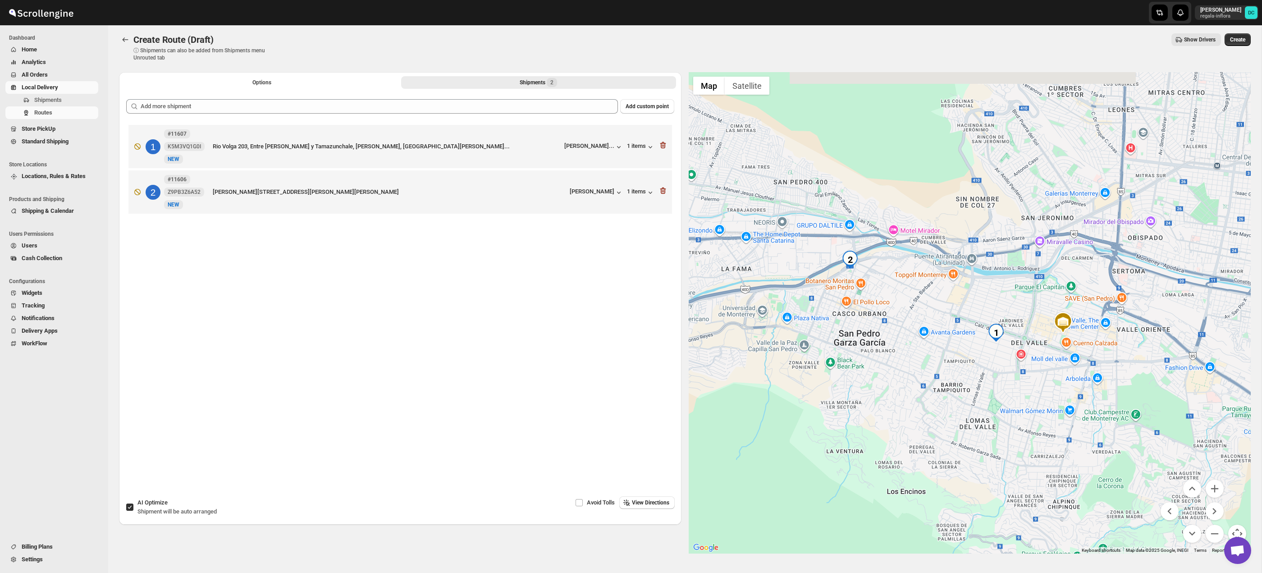
drag, startPoint x: 874, startPoint y: 301, endPoint x: 938, endPoint y: 337, distance: 73.3
click at [938, 336] on div at bounding box center [970, 312] width 563 height 481
drag, startPoint x: 914, startPoint y: 310, endPoint x: 972, endPoint y: 349, distance: 69.9
click at [972, 349] on div at bounding box center [970, 312] width 563 height 481
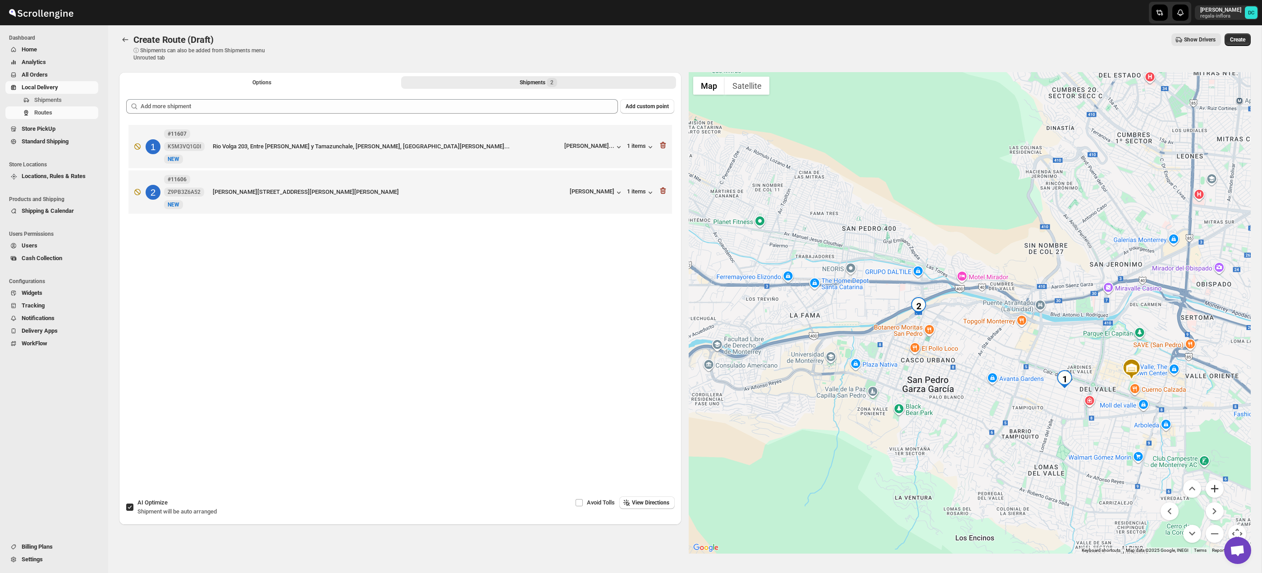
click at [1218, 491] on button "Zoom in" at bounding box center [1215, 489] width 18 height 18
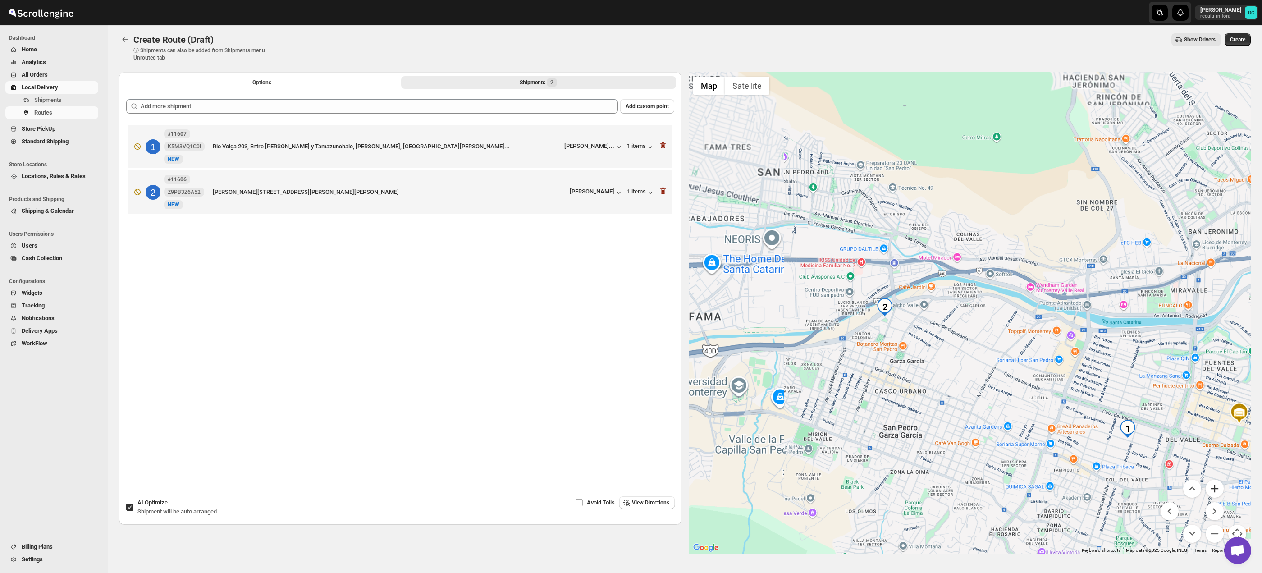
click at [1218, 491] on button "Zoom in" at bounding box center [1215, 489] width 18 height 18
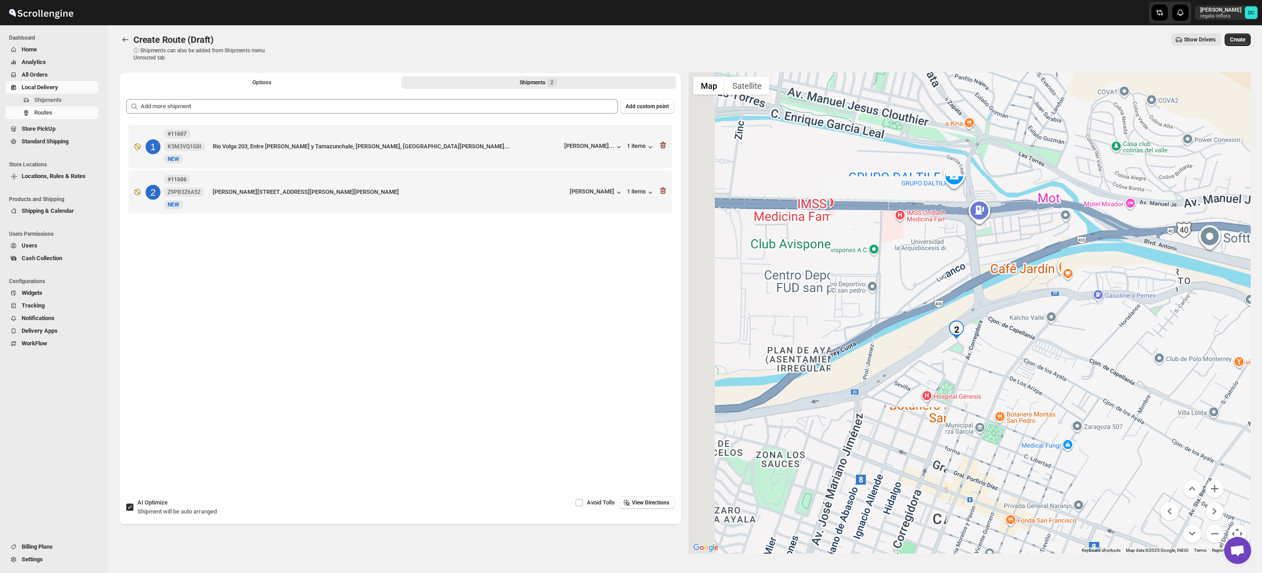
drag, startPoint x: 954, startPoint y: 366, endPoint x: 1148, endPoint y: 384, distance: 195.1
click at [1148, 384] on div at bounding box center [970, 312] width 563 height 481
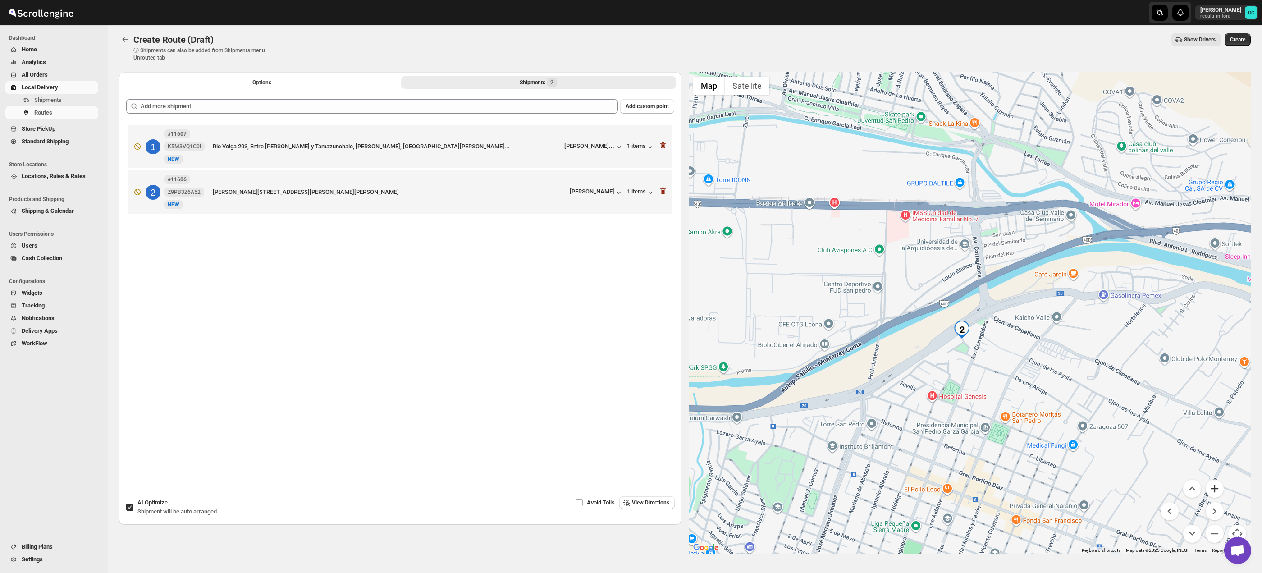
click at [1217, 492] on button "Zoom in" at bounding box center [1215, 489] width 18 height 18
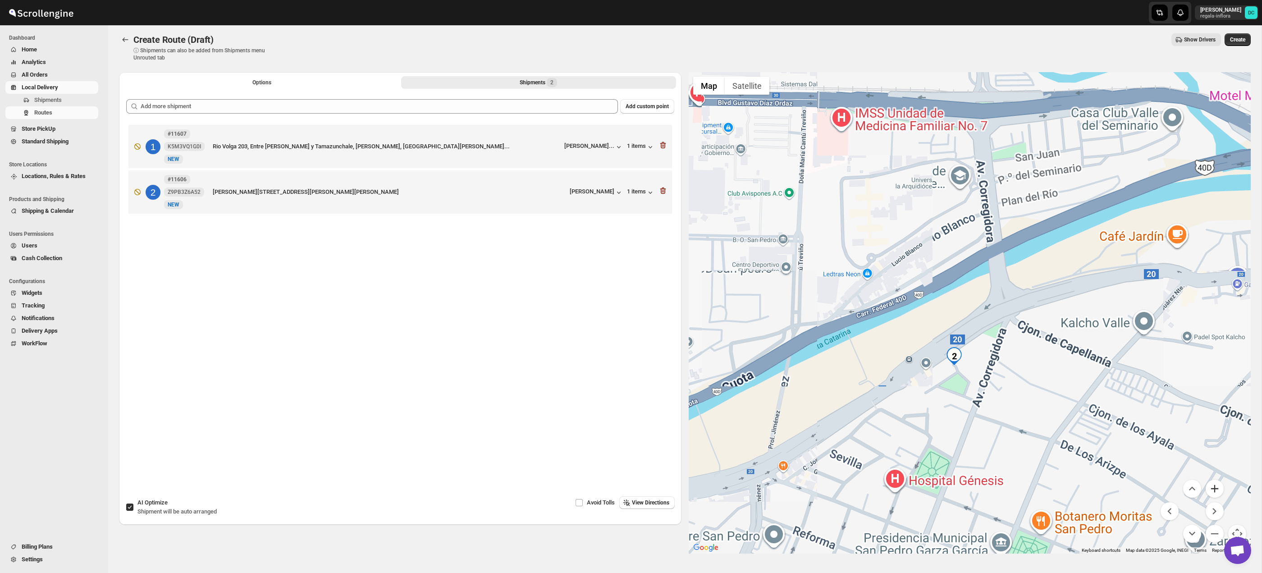
click at [1217, 492] on button "Zoom in" at bounding box center [1215, 489] width 18 height 18
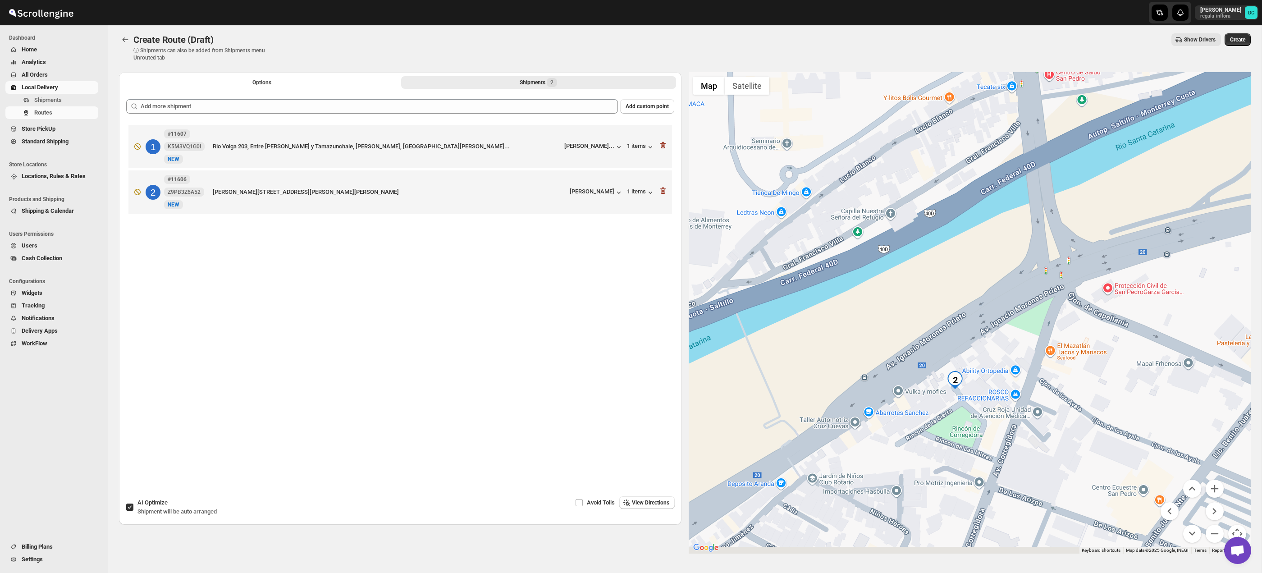
drag, startPoint x: 1000, startPoint y: 419, endPoint x: 1020, endPoint y: 388, distance: 36.7
click at [1018, 388] on div at bounding box center [970, 312] width 563 height 481
click at [1215, 486] on button "Zoom in" at bounding box center [1215, 489] width 18 height 18
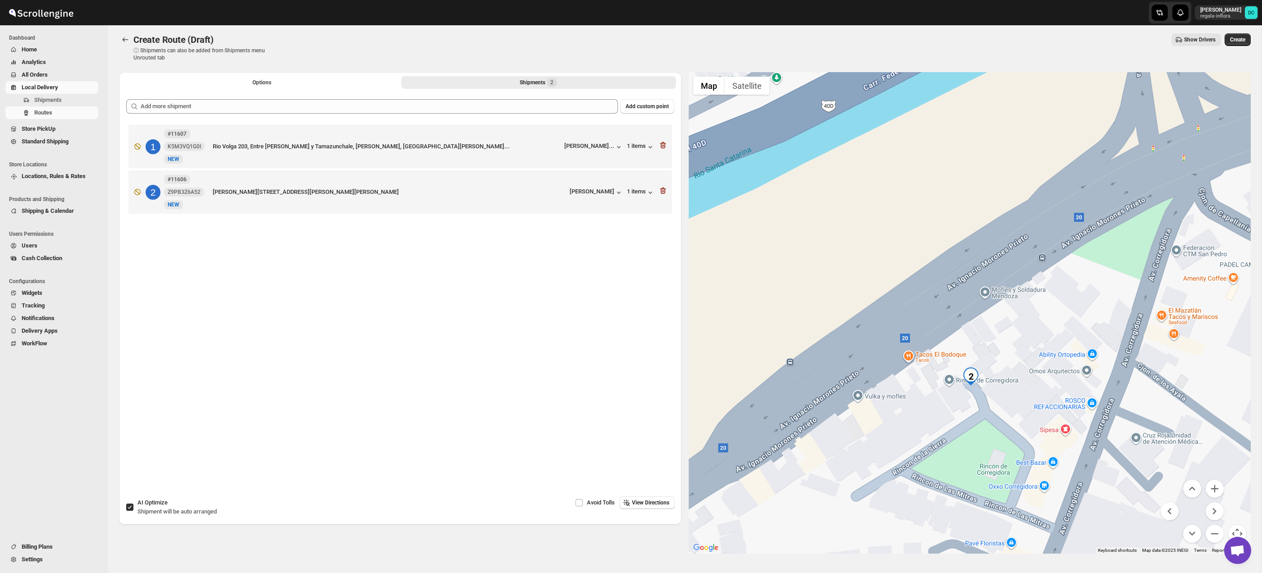
drag, startPoint x: 1001, startPoint y: 418, endPoint x: 1030, endPoint y: 336, distance: 87.6
click at [1030, 336] on div at bounding box center [970, 312] width 563 height 481
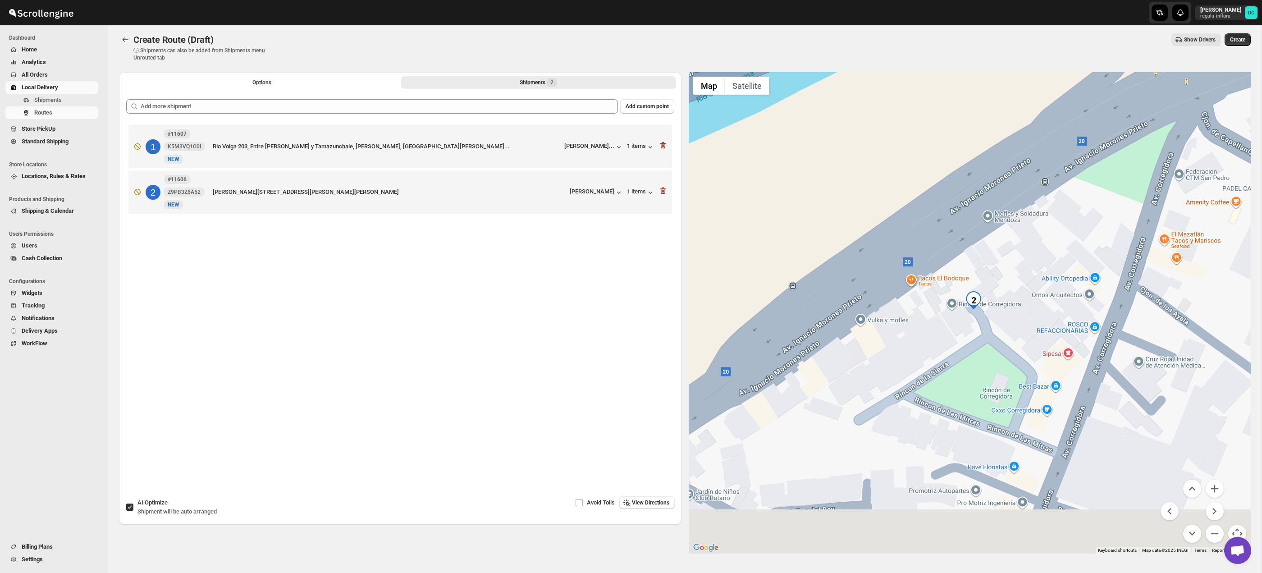
drag, startPoint x: 1031, startPoint y: 435, endPoint x: 1034, endPoint y: 362, distance: 72.6
click at [1034, 362] on div at bounding box center [970, 312] width 563 height 481
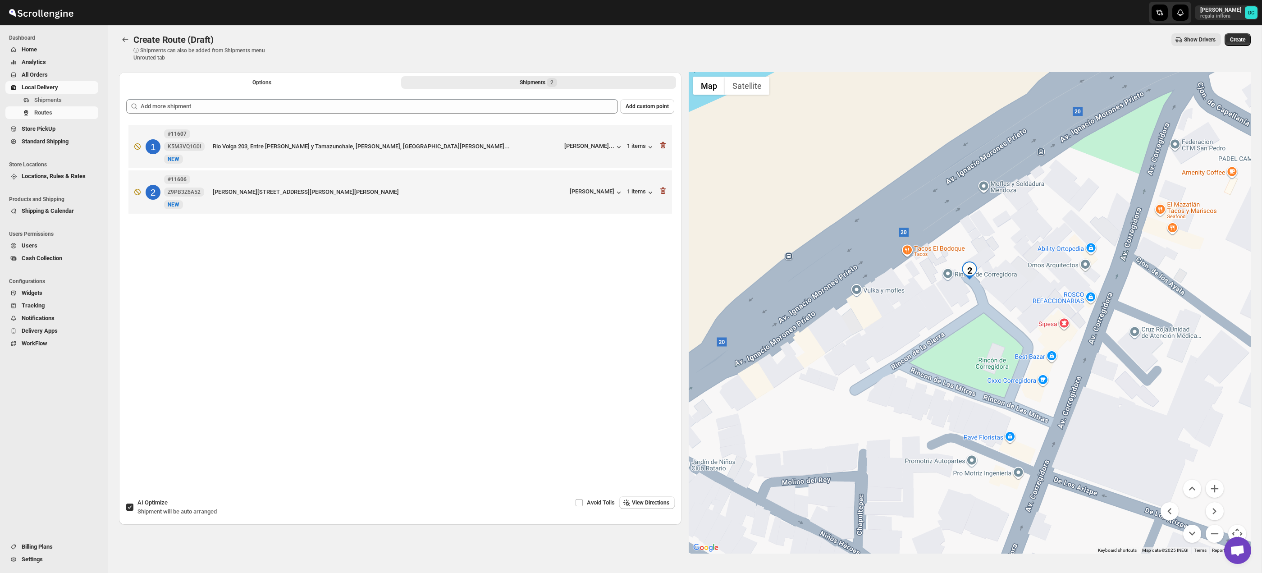
drag, startPoint x: 1031, startPoint y: 352, endPoint x: 1027, endPoint y: 321, distance: 31.8
click at [1027, 321] on div at bounding box center [970, 312] width 563 height 481
click at [242, 74] on div "Options Shipments 2 More views Options Shipments 2 More views" at bounding box center [400, 82] width 563 height 20
click at [248, 80] on button "Options" at bounding box center [261, 82] width 275 height 13
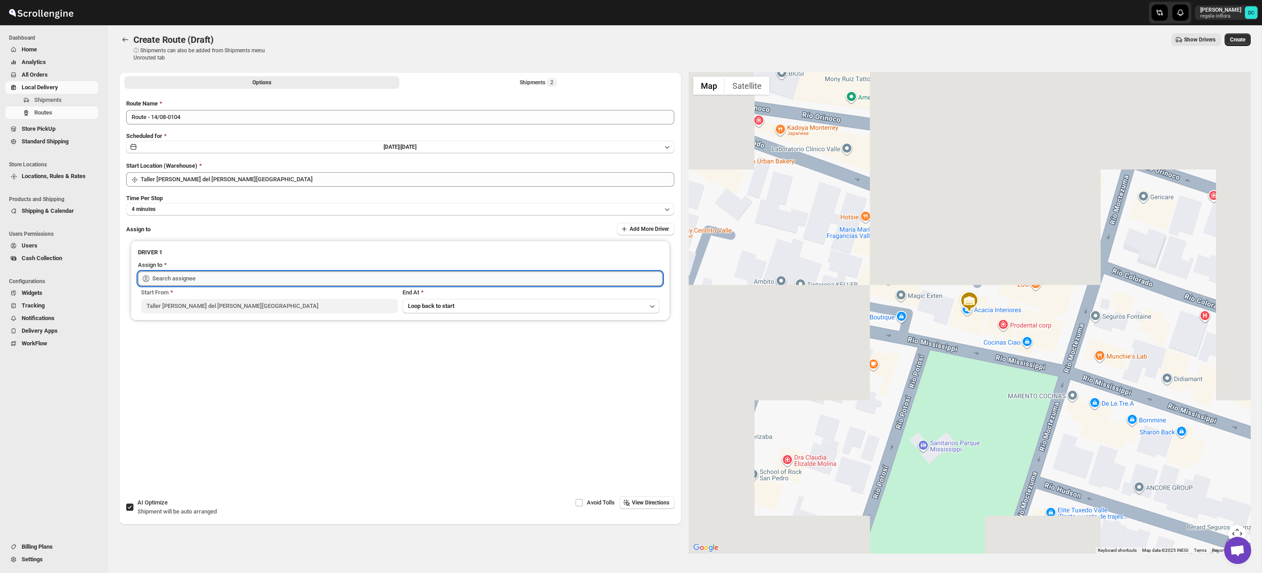
click at [285, 274] on input "text" at bounding box center [407, 278] width 510 height 14
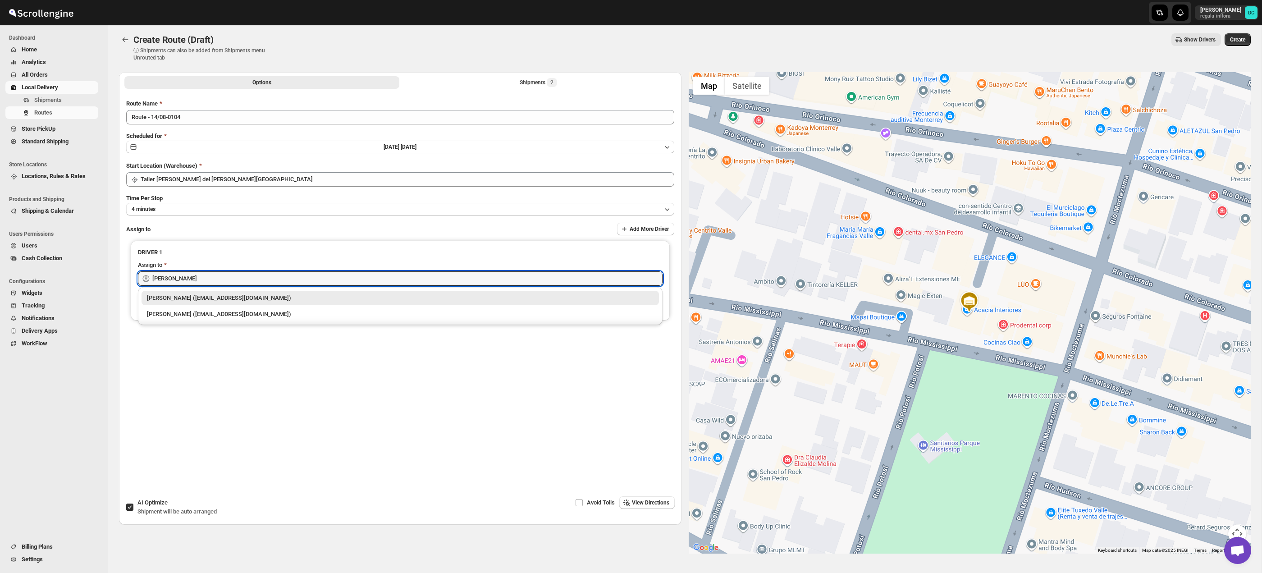
click at [241, 315] on div "[PERSON_NAME] ([EMAIL_ADDRESS][DOMAIN_NAME])" at bounding box center [400, 314] width 507 height 9
type input "[PERSON_NAME] ([EMAIL_ADDRESS][DOMAIN_NAME])"
click at [1241, 37] on span "Create" at bounding box center [1237, 39] width 15 height 7
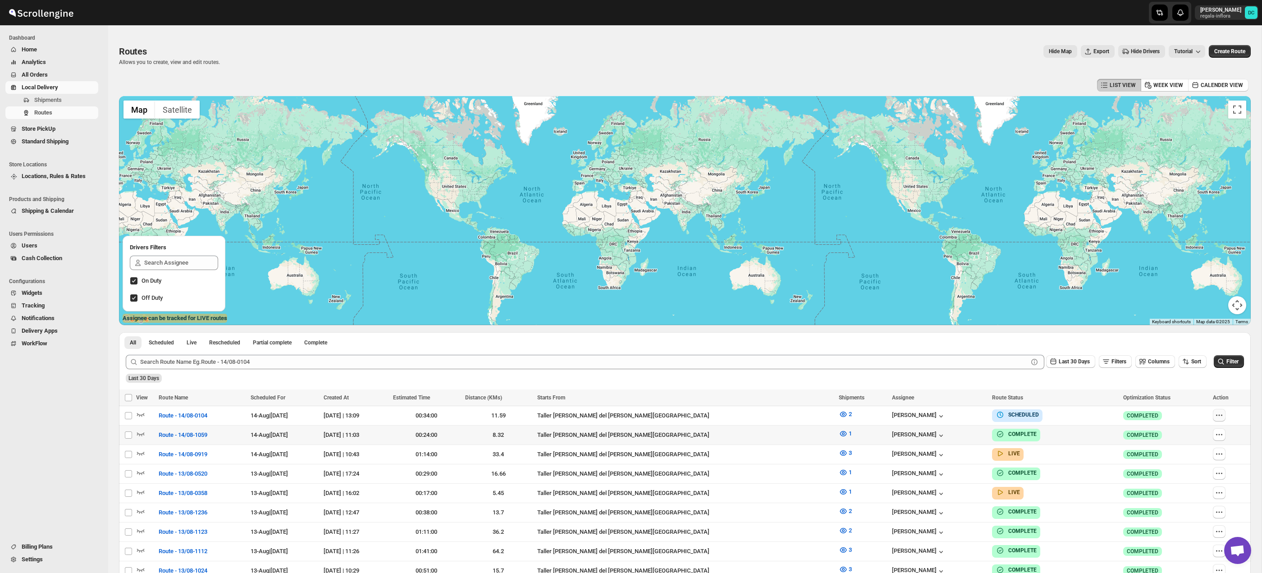
click at [1217, 418] on icon "button" at bounding box center [1219, 415] width 9 height 9
checkbox input "true"
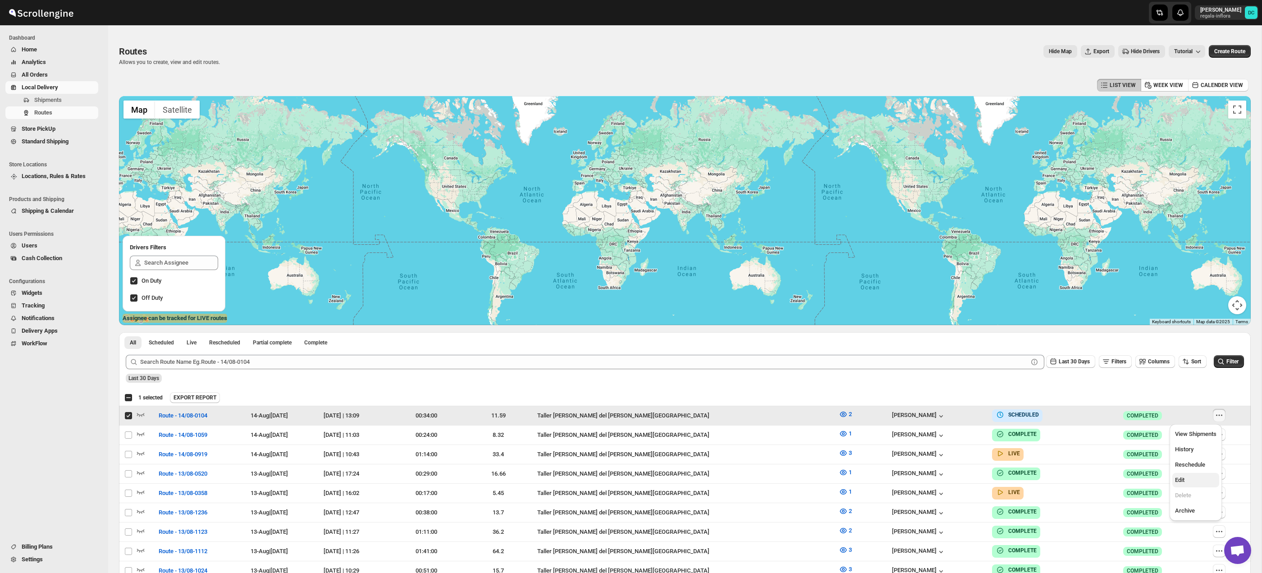
click at [1200, 477] on span "Edit" at bounding box center [1195, 480] width 41 height 9
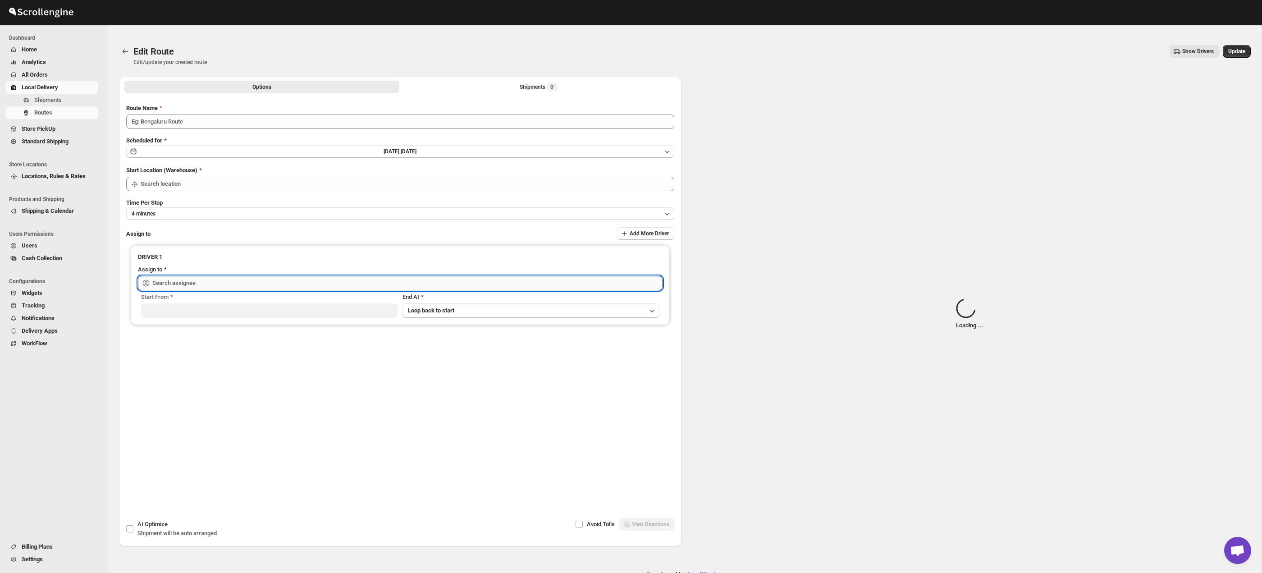
type input "Route - 14/08-0104"
click at [408, 279] on input "text" at bounding box center [407, 283] width 510 height 14
type input "Taller [PERSON_NAME] del [PERSON_NAME][GEOGRAPHIC_DATA]"
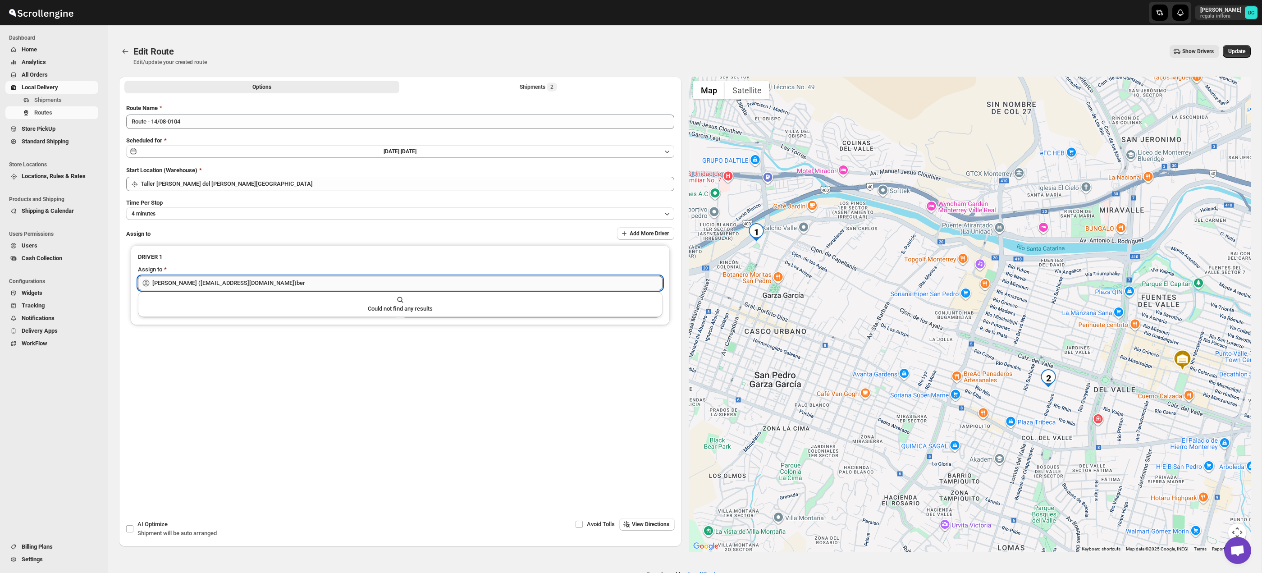
click at [259, 280] on input "[PERSON_NAME] ([EMAIL_ADDRESS][DOMAIN_NAME])ber" at bounding box center [407, 283] width 510 height 14
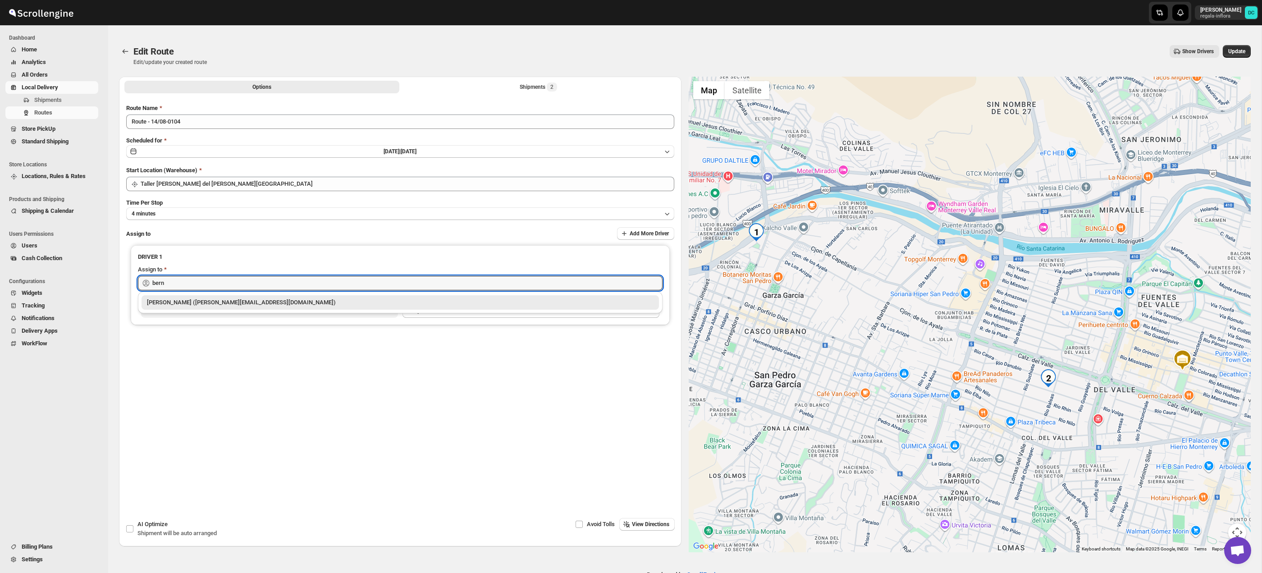
click at [227, 300] on div "[PERSON_NAME] ([PERSON_NAME][EMAIL_ADDRESS][DOMAIN_NAME])" at bounding box center [400, 302] width 507 height 9
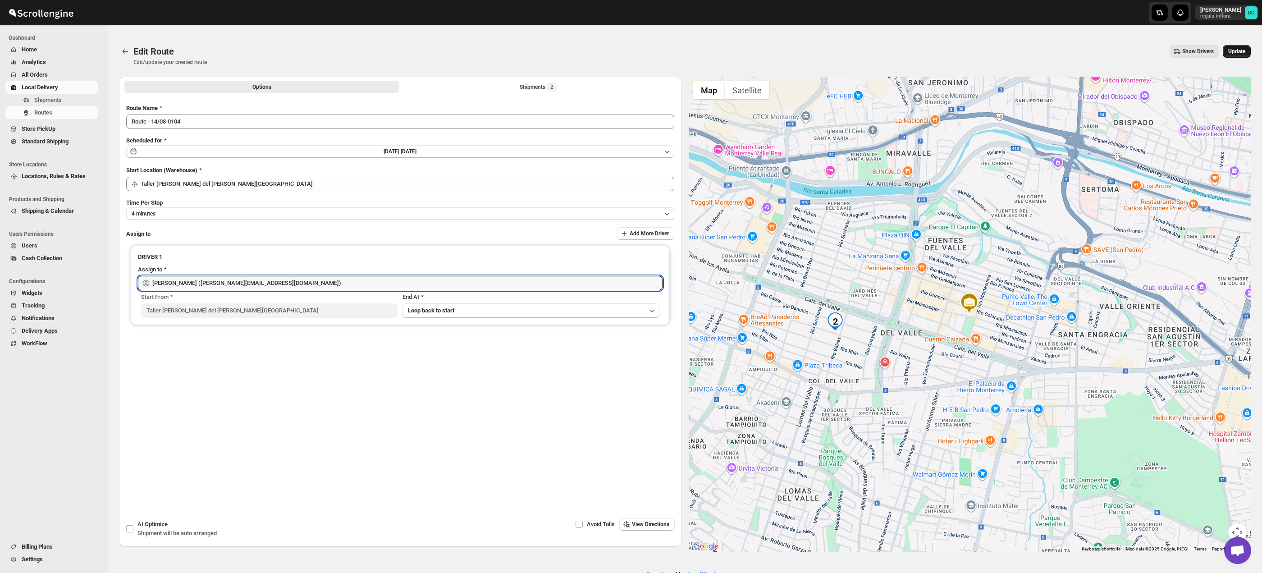
type input "[PERSON_NAME] ([PERSON_NAME][EMAIL_ADDRESS][DOMAIN_NAME])"
click at [1233, 53] on span "Update" at bounding box center [1237, 51] width 17 height 7
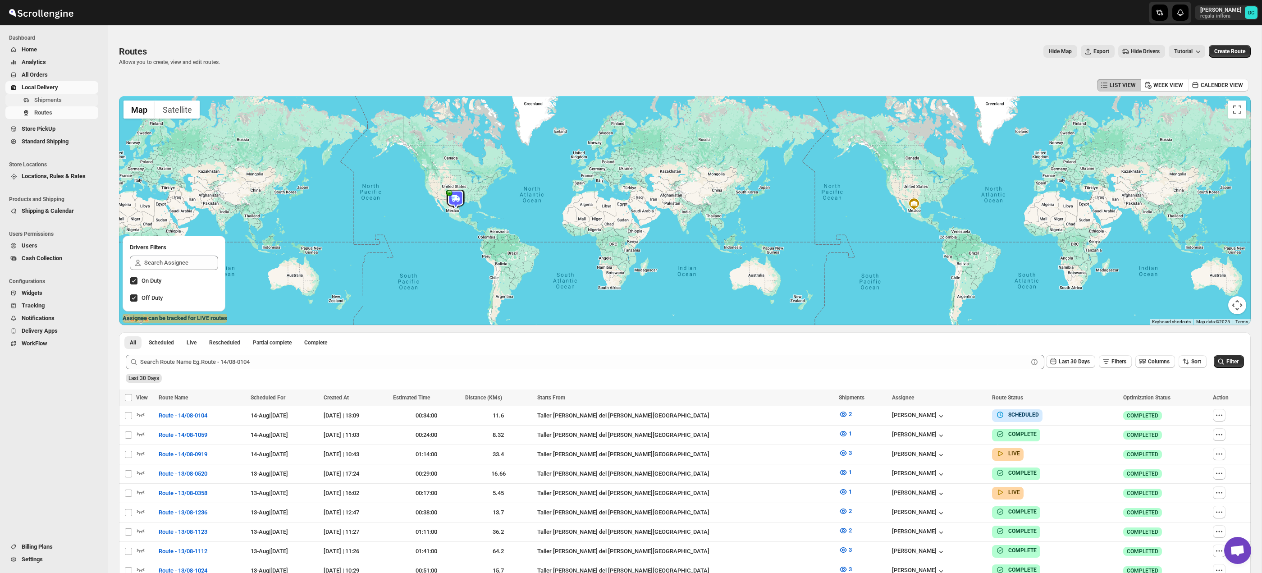
click at [58, 100] on span "Shipments" at bounding box center [48, 99] width 28 height 7
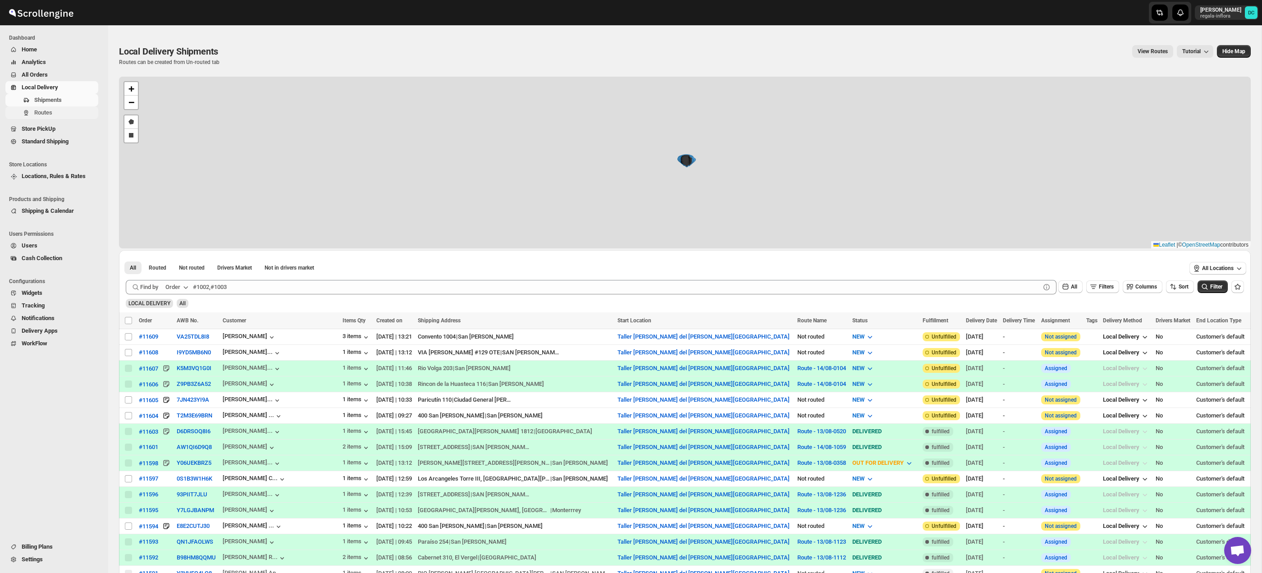
click at [58, 110] on span "Routes" at bounding box center [65, 112] width 62 height 9
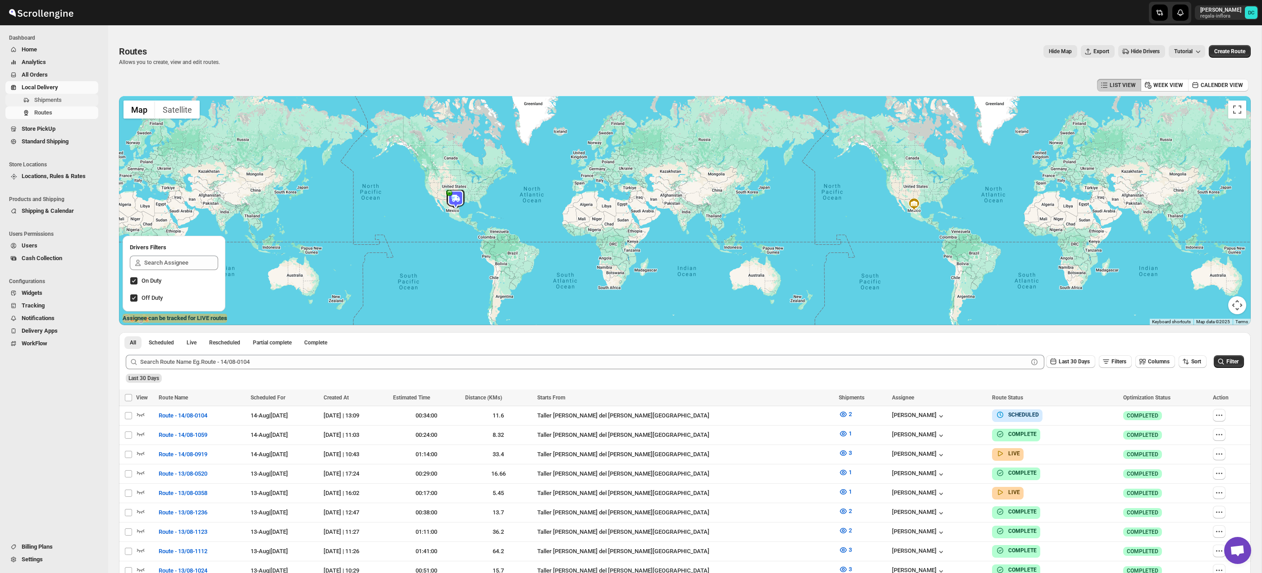
click at [59, 105] on button "Shipments" at bounding box center [51, 100] width 93 height 13
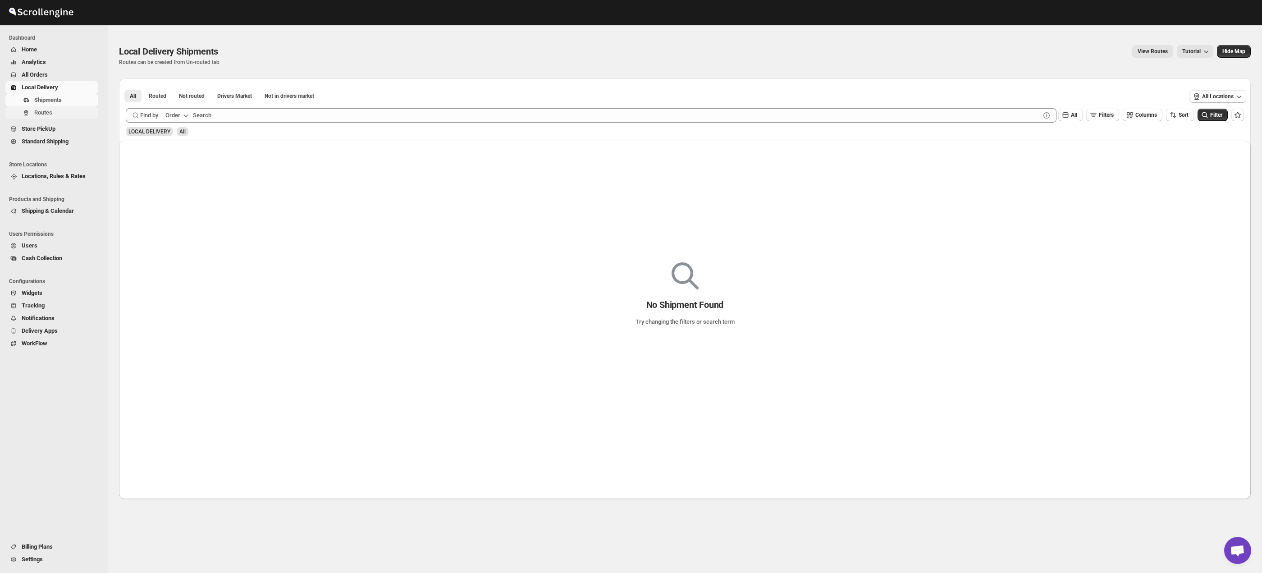
click at [60, 114] on span "Routes" at bounding box center [65, 112] width 62 height 9
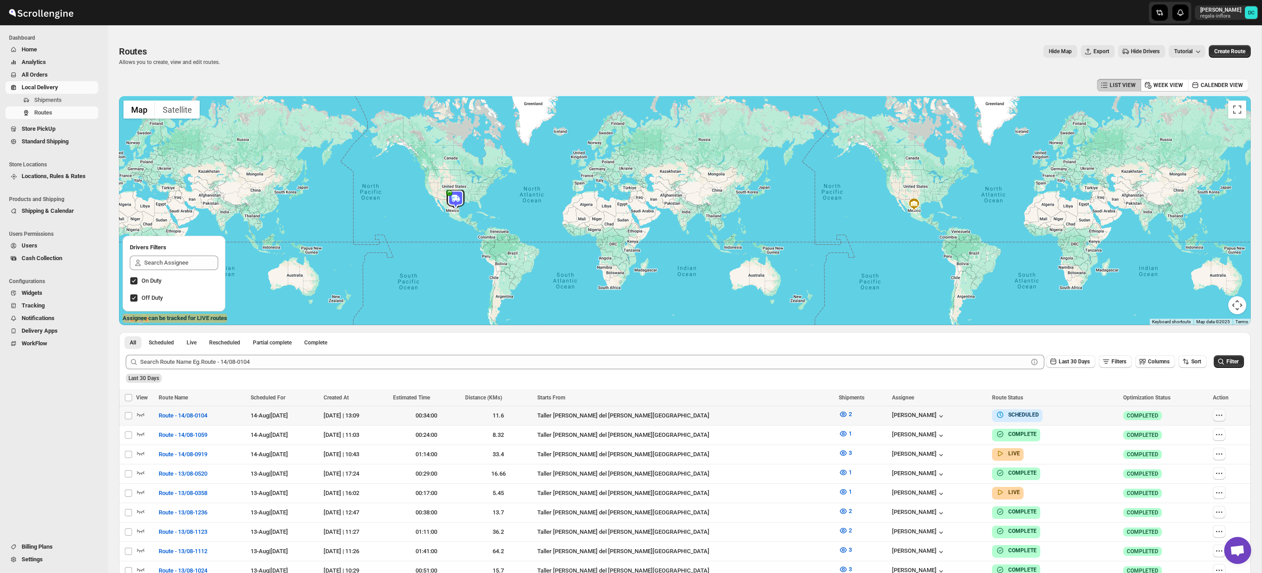
click at [1221, 417] on button "button" at bounding box center [1219, 415] width 13 height 13
click at [1205, 481] on span "Edit" at bounding box center [1195, 480] width 41 height 9
checkbox input "false"
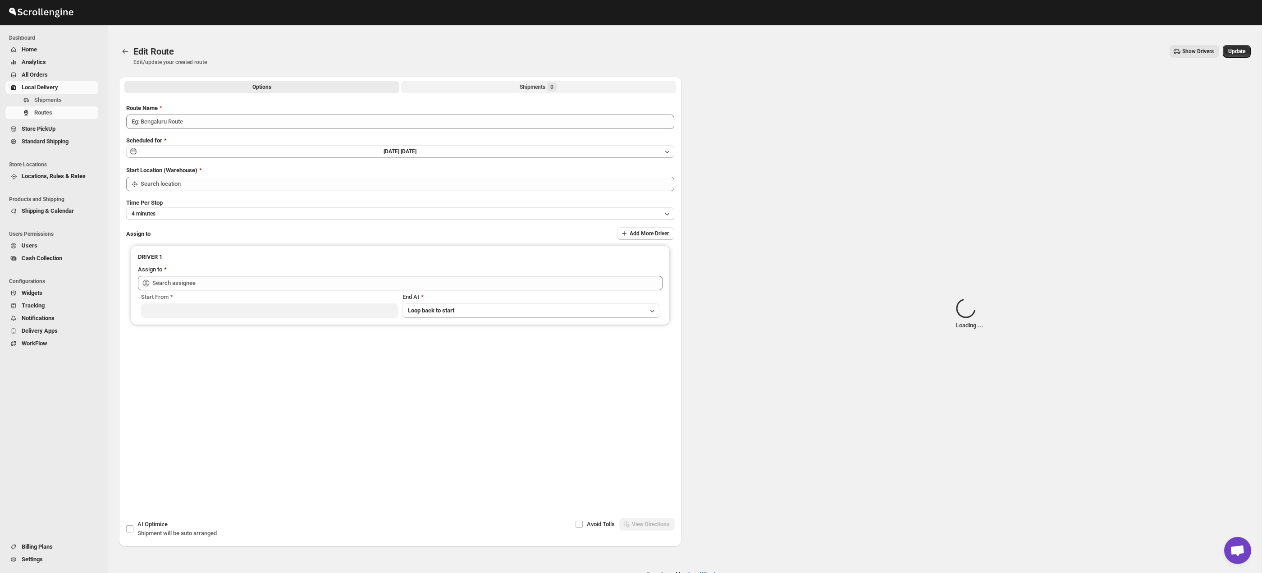
type input "Route - 14/08-0104"
type input "Taller [PERSON_NAME] del [PERSON_NAME][GEOGRAPHIC_DATA]"
type input "[PERSON_NAME] ([PERSON_NAME][EMAIL_ADDRESS][DOMAIN_NAME])"
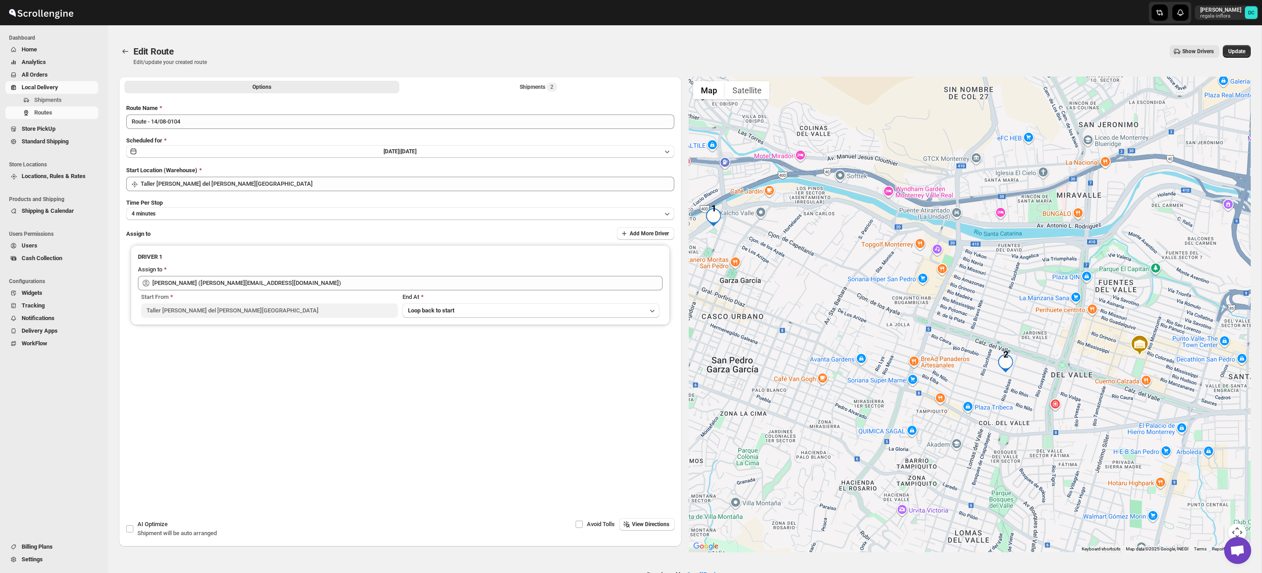
drag, startPoint x: 1064, startPoint y: 428, endPoint x: 1018, endPoint y: 412, distance: 49.2
click at [1018, 412] on div at bounding box center [970, 315] width 563 height 476
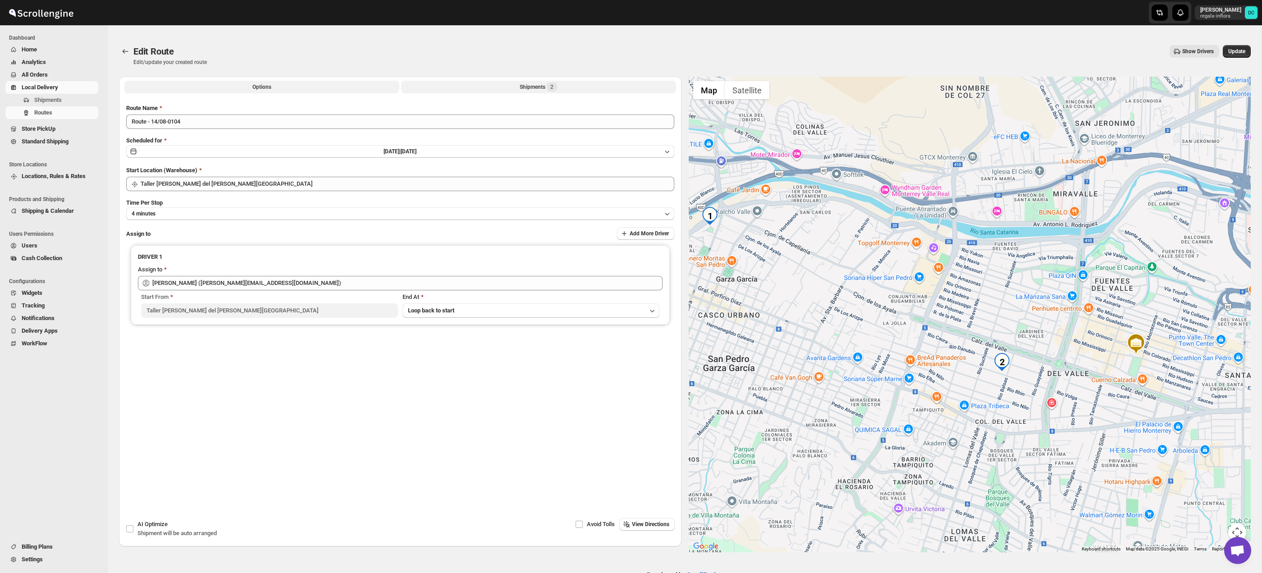
click at [502, 88] on button "Shipments 2" at bounding box center [538, 87] width 275 height 13
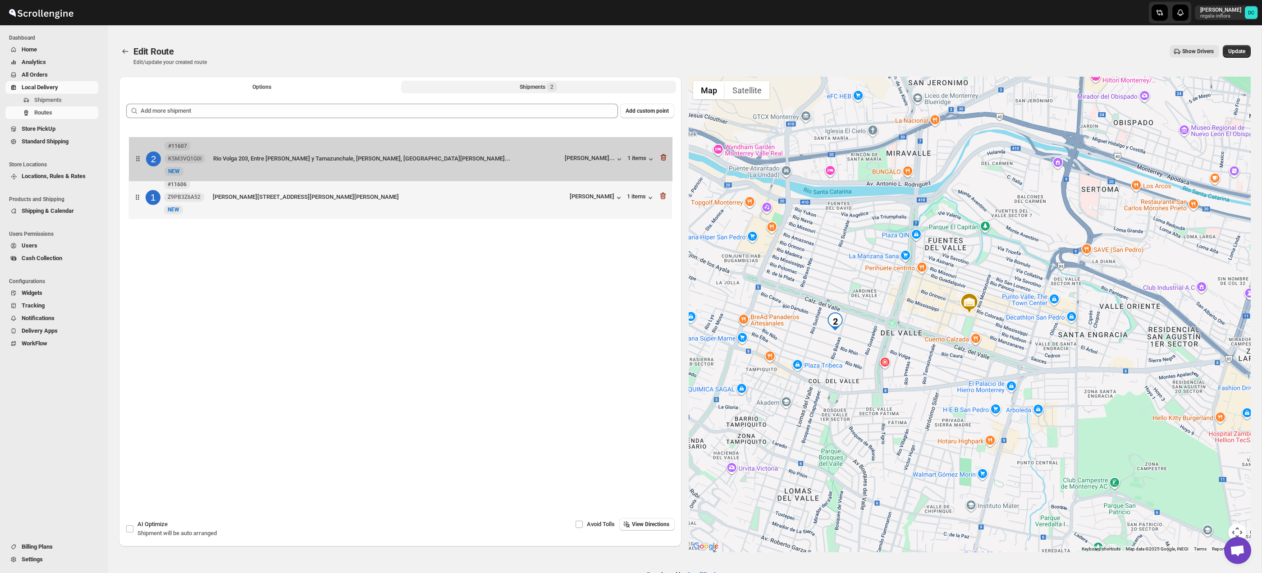
drag, startPoint x: 138, startPoint y: 206, endPoint x: 138, endPoint y: 161, distance: 45.1
click at [138, 161] on div "1 #11606 Z9PB3Z6A52 New NEW [PERSON_NAME][STREET_ADDRESS][PERSON_NAME][PERSON_N…" at bounding box center [400, 175] width 548 height 96
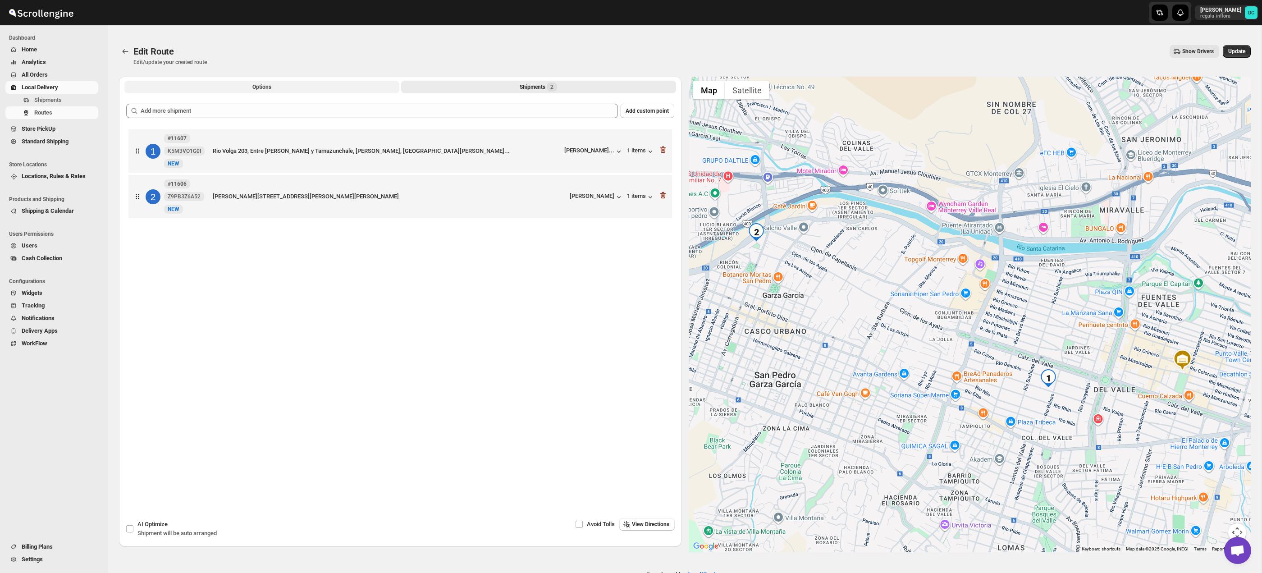
click at [280, 86] on button "Options" at bounding box center [261, 87] width 275 height 13
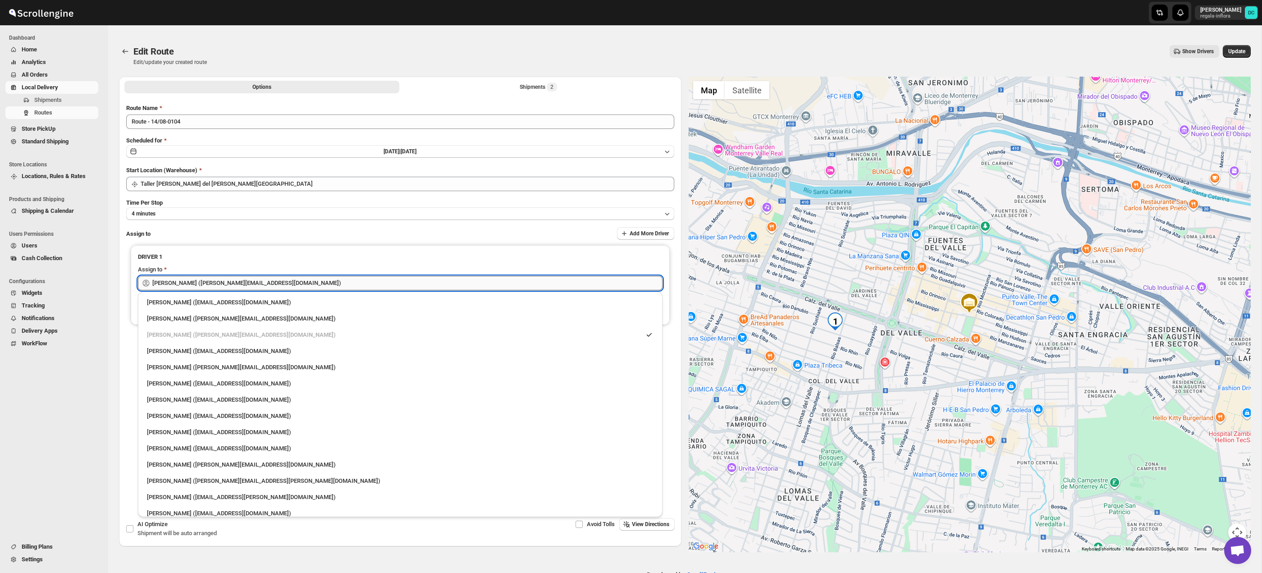
click at [243, 278] on input "[PERSON_NAME] ([PERSON_NAME][EMAIL_ADDRESS][DOMAIN_NAME])" at bounding box center [407, 283] width 510 height 14
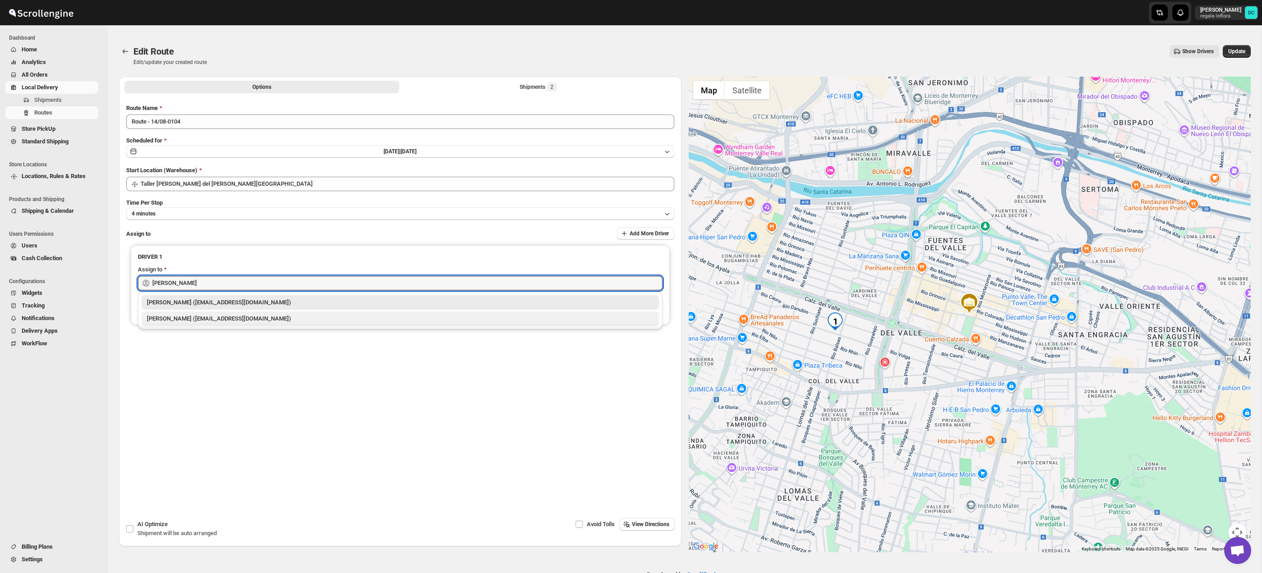
click at [224, 320] on div "[PERSON_NAME] ([EMAIL_ADDRESS][DOMAIN_NAME])" at bounding box center [400, 318] width 507 height 9
type input "[PERSON_NAME] ([EMAIL_ADDRESS][DOMAIN_NAME])"
click at [1232, 55] on button "Update" at bounding box center [1237, 51] width 28 height 13
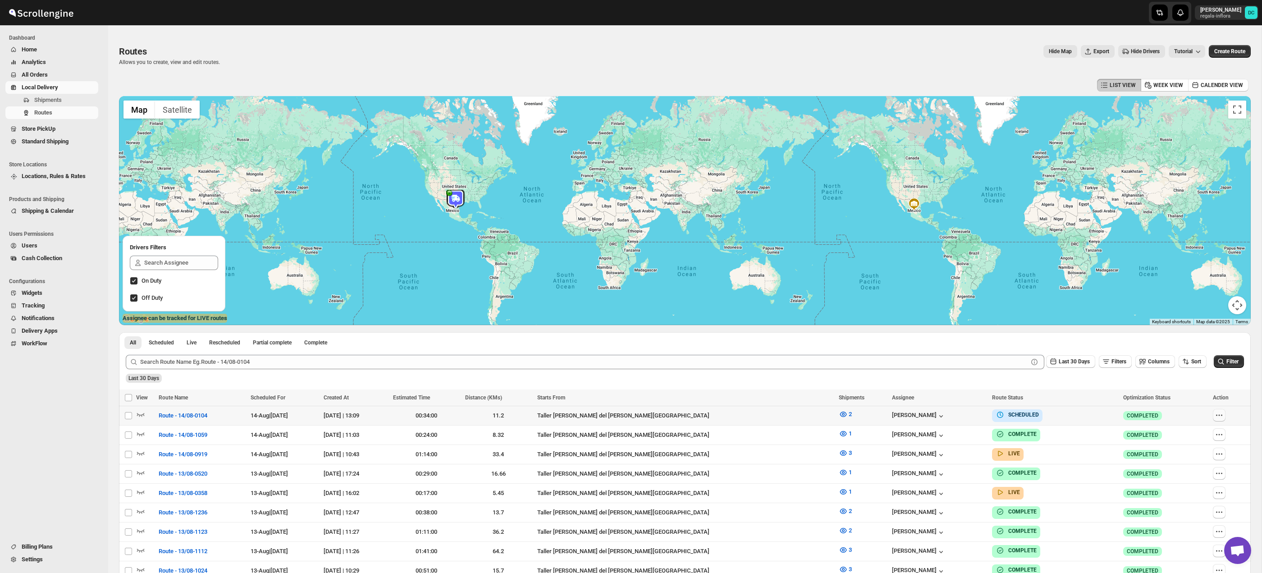
click at [1215, 418] on icon "button" at bounding box center [1219, 415] width 9 height 9
checkbox input "true"
click at [1197, 481] on span "Edit" at bounding box center [1195, 480] width 41 height 9
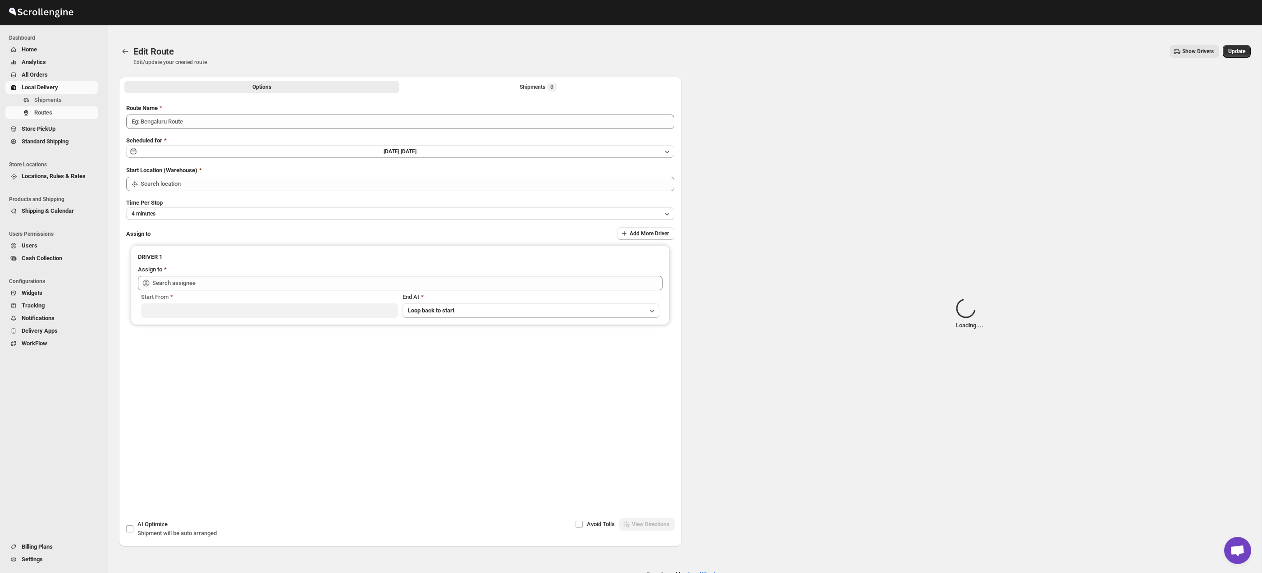
type input "Route - 14/08-0104"
type input "Taller [PERSON_NAME] del [PERSON_NAME][GEOGRAPHIC_DATA]"
type input "[PERSON_NAME] ([EMAIL_ADDRESS][DOMAIN_NAME])"
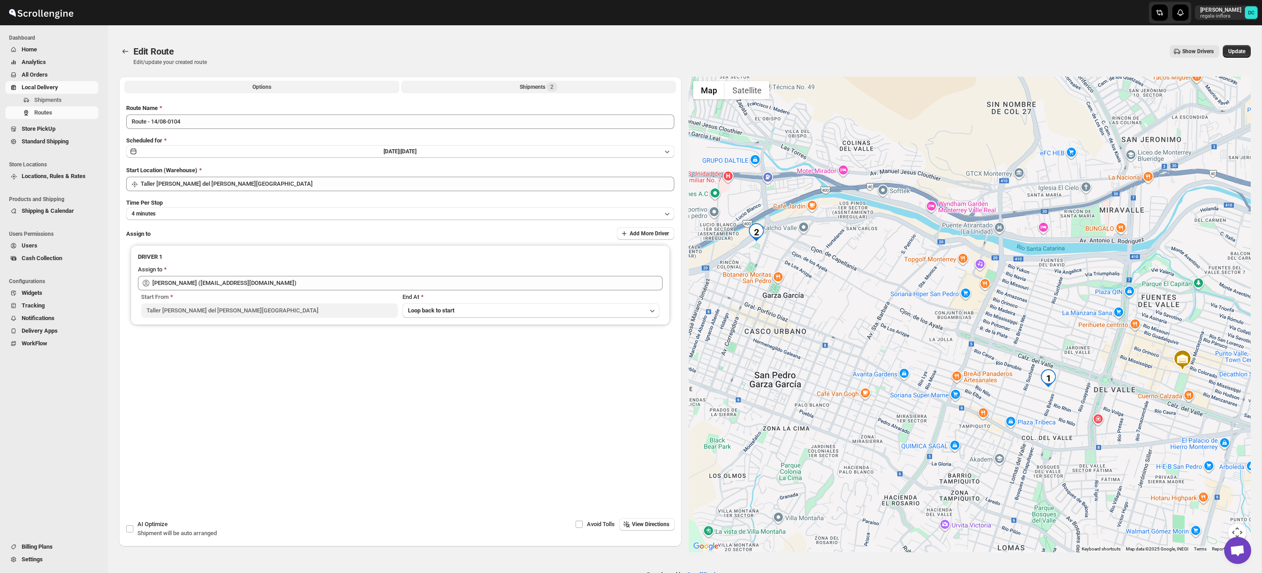
click at [496, 91] on button "Shipments 2" at bounding box center [538, 87] width 275 height 13
